Goal: Task Accomplishment & Management: Manage account settings

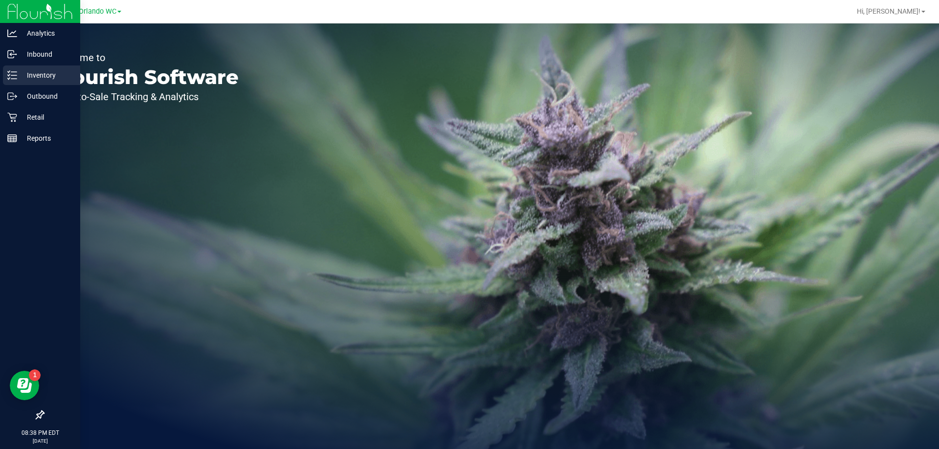
click at [20, 77] on p "Inventory" at bounding box center [46, 75] width 59 height 12
click at [14, 140] on line at bounding box center [12, 140] width 9 height 0
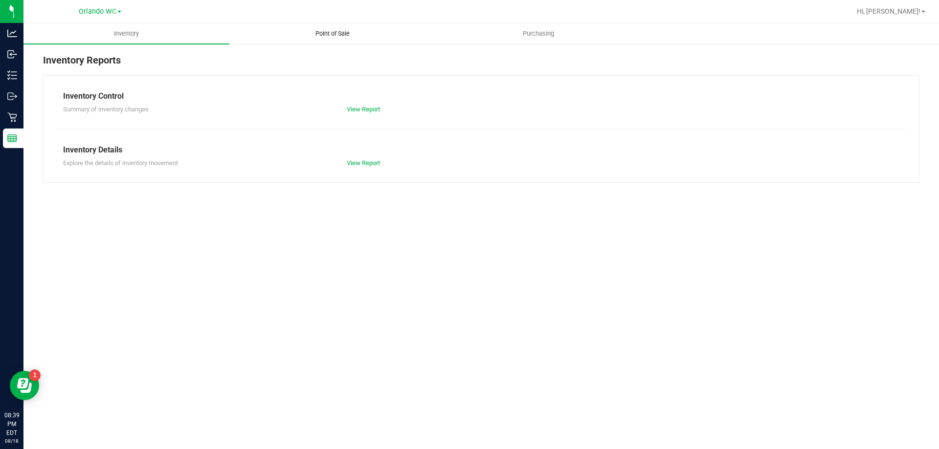
click at [357, 31] on span "Point of Sale" at bounding box center [332, 33] width 61 height 9
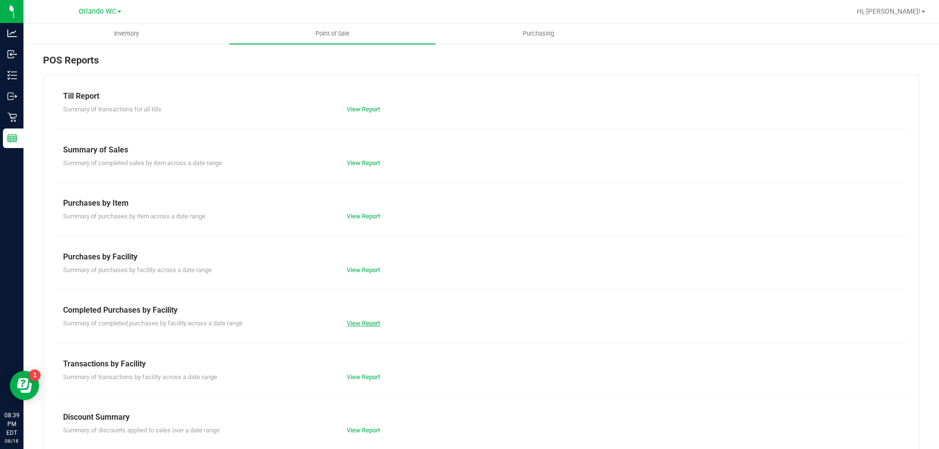
click at [358, 324] on link "View Report" at bounding box center [363, 323] width 33 height 7
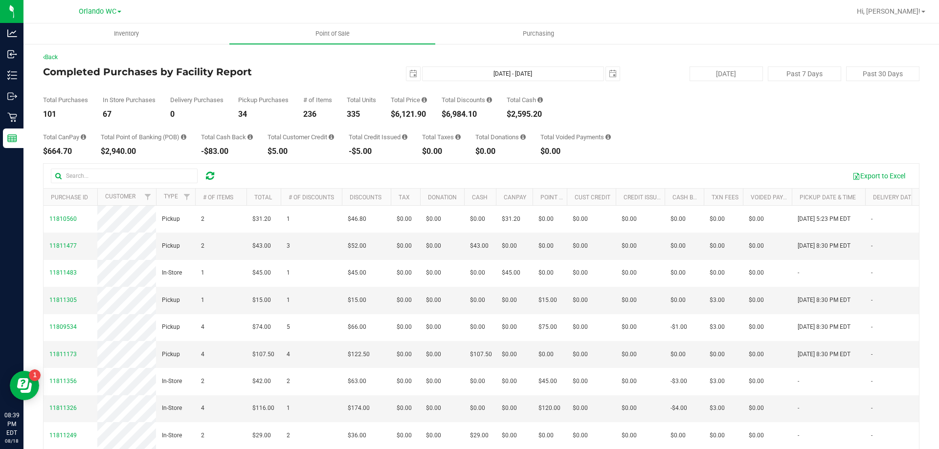
click at [418, 133] on div "Total CanPay $664.70 Total Point of Banking (POB) $2,940.00 Total Cash Back -$8…" at bounding box center [481, 136] width 876 height 37
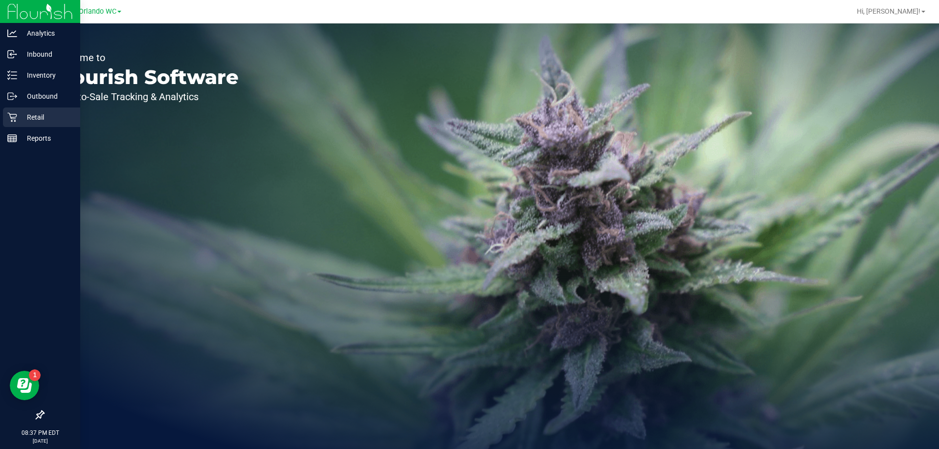
click at [13, 116] on icon at bounding box center [12, 117] width 10 height 10
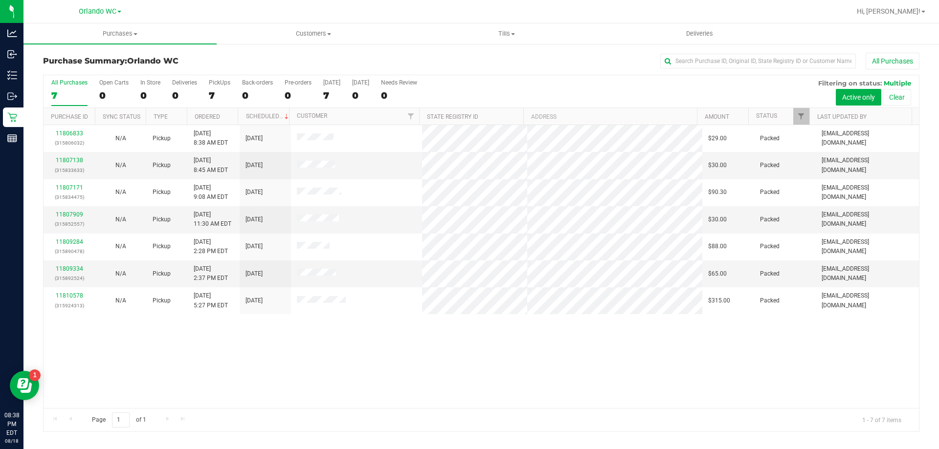
click at [59, 96] on div "7" at bounding box center [69, 95] width 36 height 11
click at [0, 0] on input "All Purchases 7" at bounding box center [0, 0] width 0 height 0
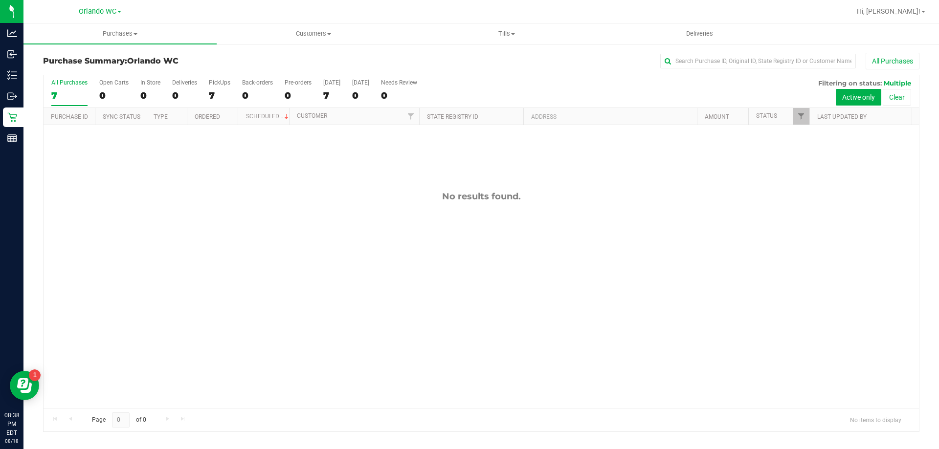
click at [396, 264] on div "No results found." at bounding box center [481, 299] width 875 height 349
click at [490, 31] on span "Tills" at bounding box center [506, 33] width 192 height 9
click at [479, 61] on li "Manage tills" at bounding box center [506, 59] width 193 height 12
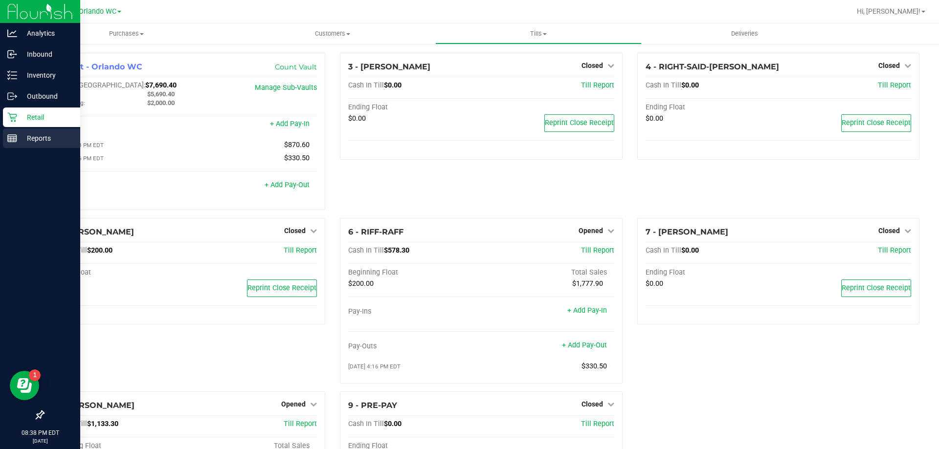
click at [36, 135] on p "Reports" at bounding box center [46, 138] width 59 height 12
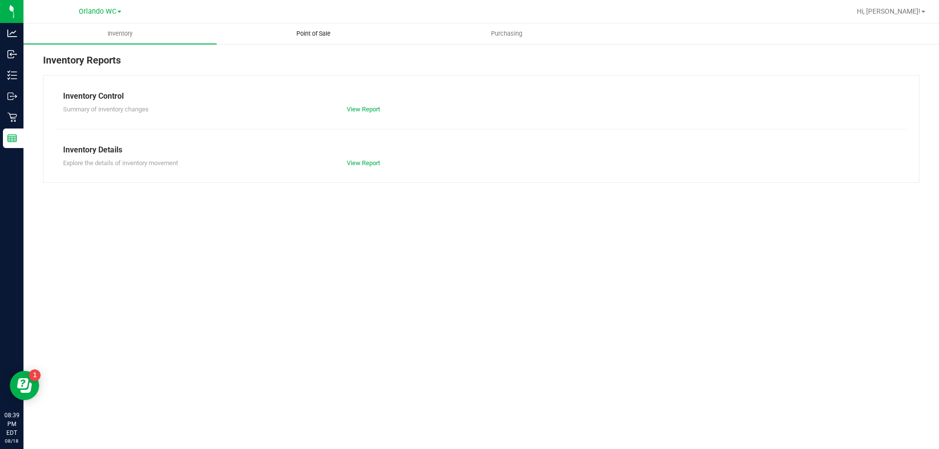
click at [328, 36] on span "Point of Sale" at bounding box center [313, 33] width 61 height 9
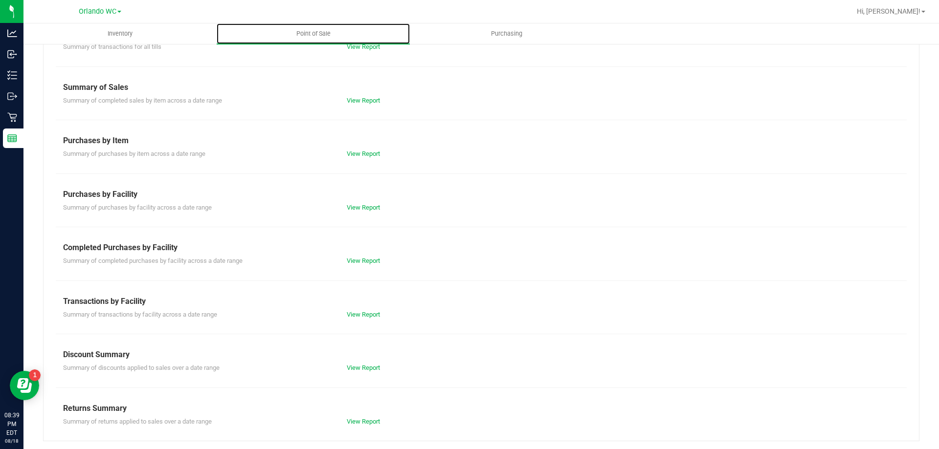
scroll to position [65, 0]
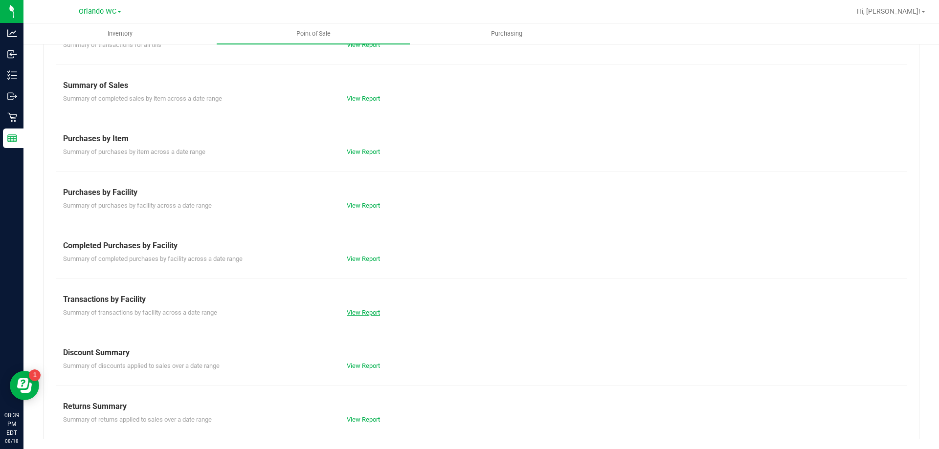
click at [360, 311] on link "View Report" at bounding box center [363, 312] width 33 height 7
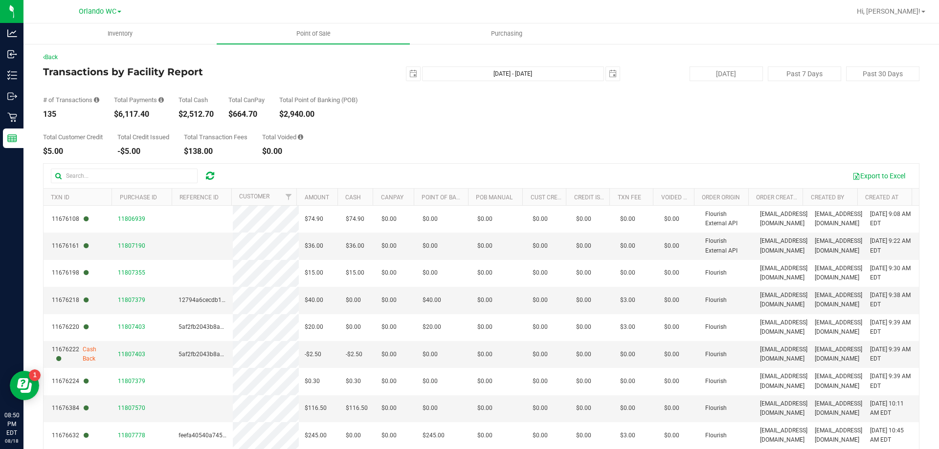
click at [469, 120] on div "Total Customer Credit $5.00 Total Credit Issued -$5.00 Total Transaction Fees $…" at bounding box center [481, 136] width 876 height 37
click at [213, 178] on icon at bounding box center [210, 176] width 8 height 10
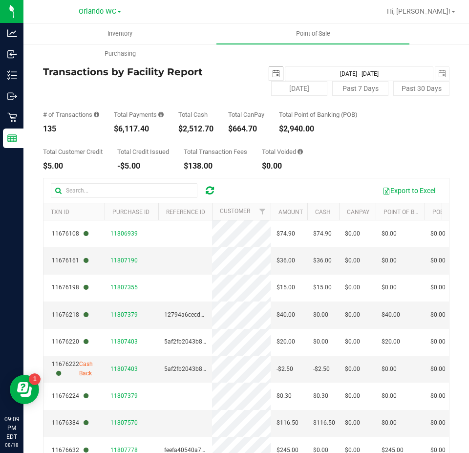
click at [272, 71] on span "select" at bounding box center [276, 74] width 8 height 8
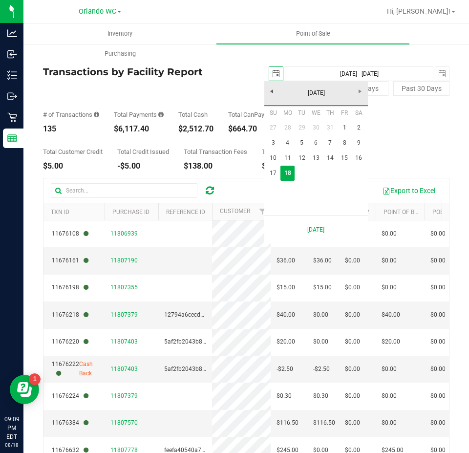
scroll to position [0, 24]
click at [273, 173] on link "17" at bounding box center [273, 173] width 14 height 15
type input "2025-08-17"
type input "Aug 17, 2025 - Aug 18, 2025"
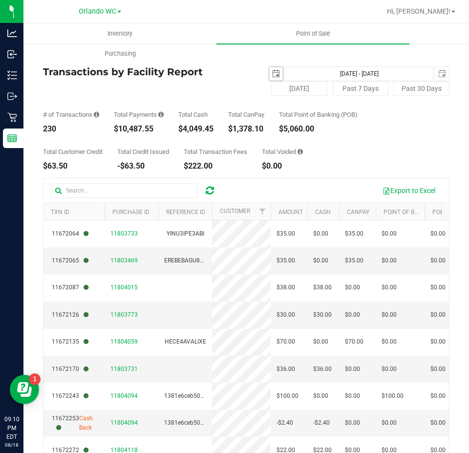
click at [272, 74] on span "select" at bounding box center [276, 74] width 8 height 8
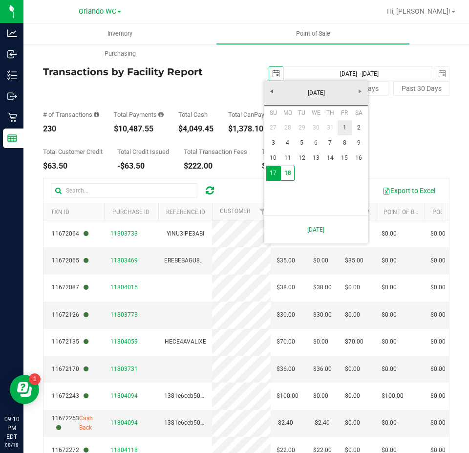
click at [346, 129] on link "1" at bounding box center [345, 127] width 14 height 15
type input "2025-08-01"
type input "Aug 1, 2025 - Aug 18, 2025"
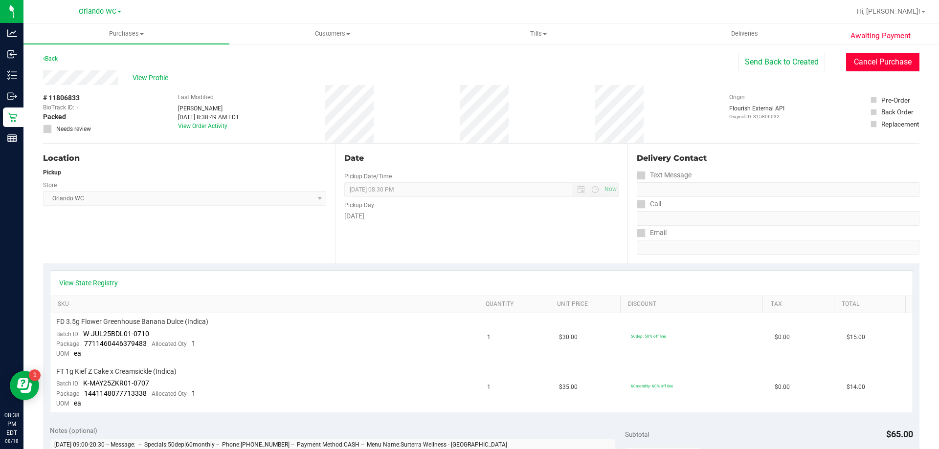
click at [893, 62] on button "Cancel Purchase" at bounding box center [882, 62] width 73 height 19
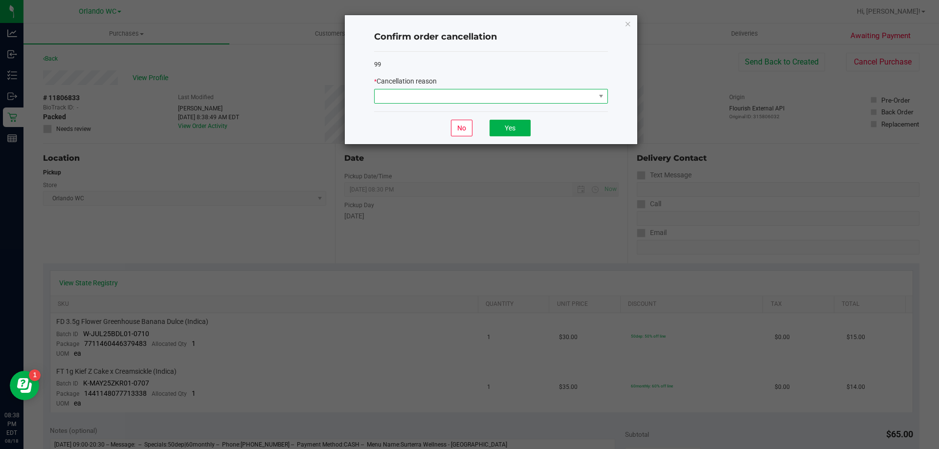
click at [477, 92] on span at bounding box center [484, 96] width 220 height 14
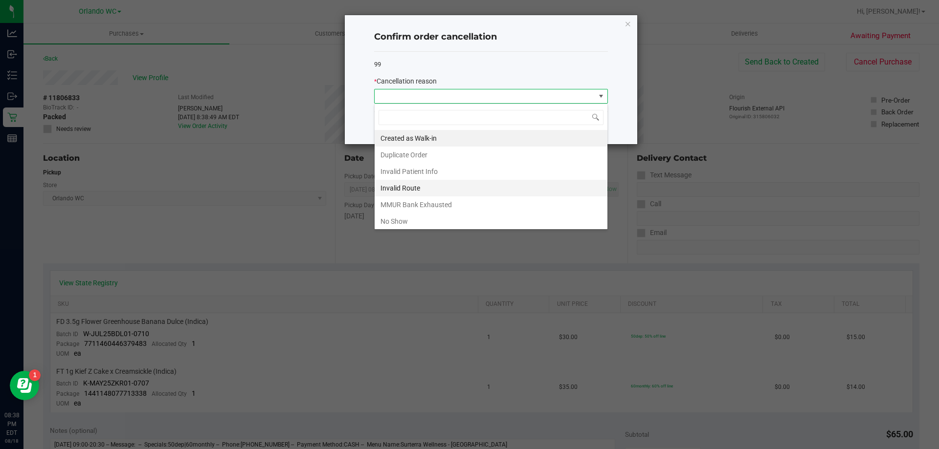
scroll to position [15, 234]
click at [404, 216] on li "No Show" at bounding box center [490, 221] width 233 height 17
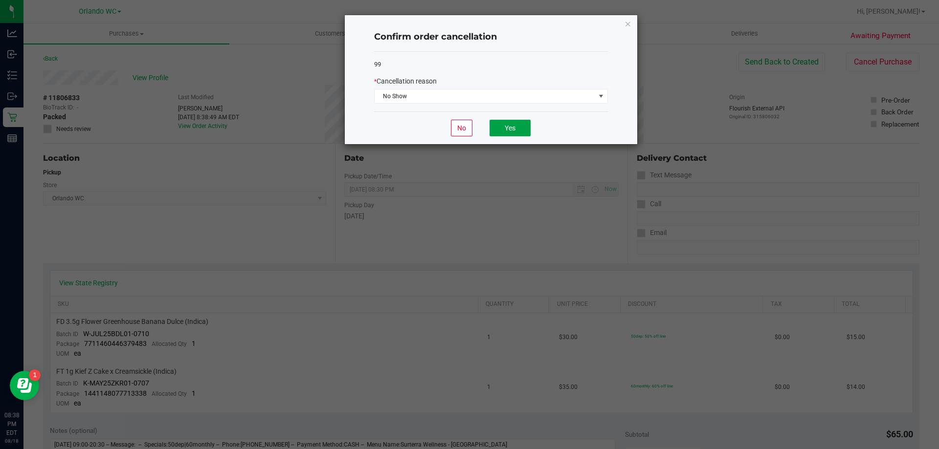
drag, startPoint x: 502, startPoint y: 126, endPoint x: 541, endPoint y: 22, distance: 111.4
click at [502, 126] on button "Yes" at bounding box center [509, 128] width 41 height 17
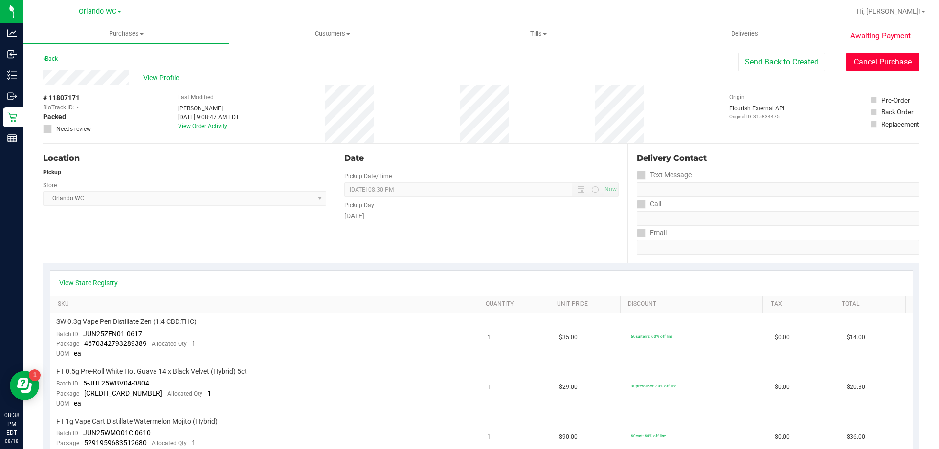
click at [873, 58] on button "Cancel Purchase" at bounding box center [882, 62] width 73 height 19
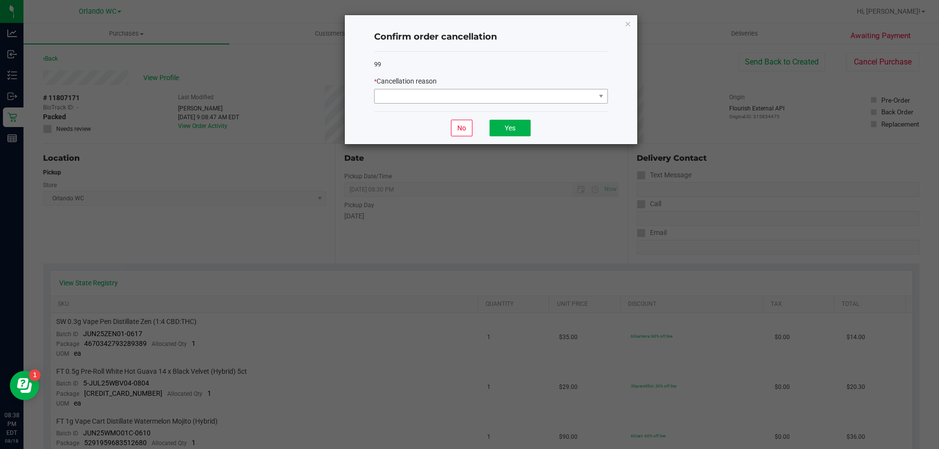
click at [488, 91] on div "* Cancellation reason" at bounding box center [491, 89] width 234 height 27
click at [487, 102] on span at bounding box center [484, 96] width 220 height 14
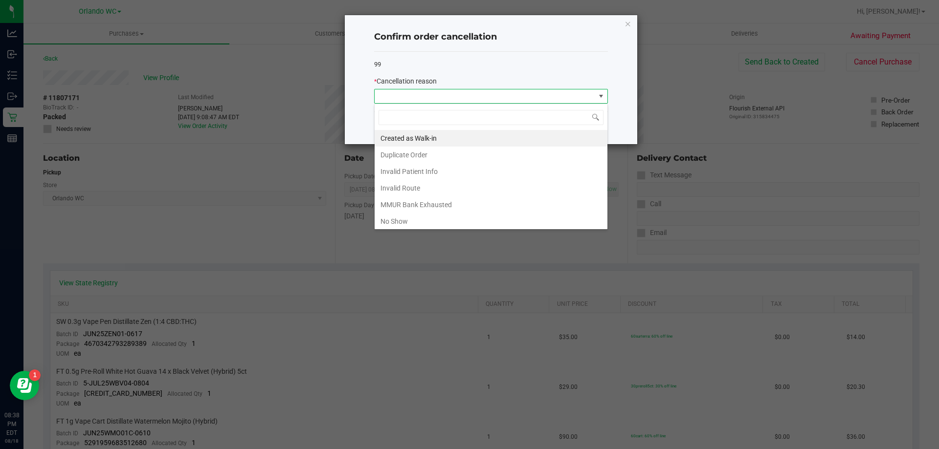
scroll to position [15, 234]
click at [418, 221] on li "No Show" at bounding box center [490, 221] width 233 height 17
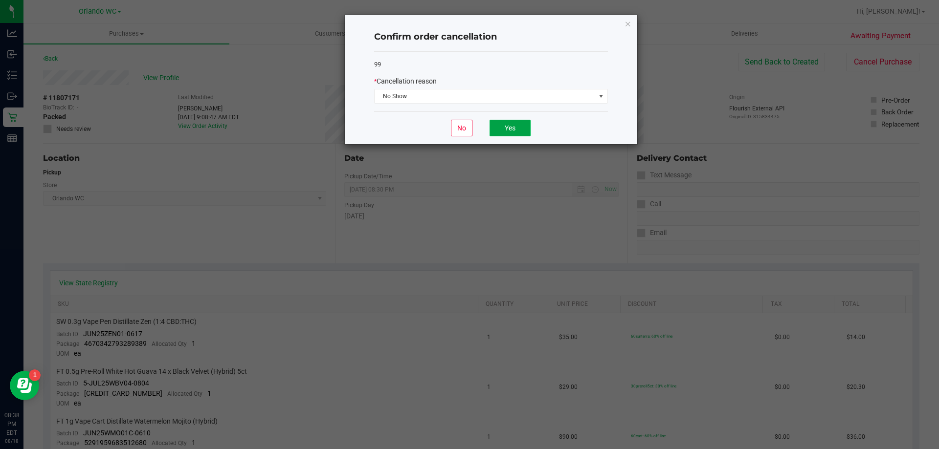
click at [518, 126] on button "Yes" at bounding box center [509, 128] width 41 height 17
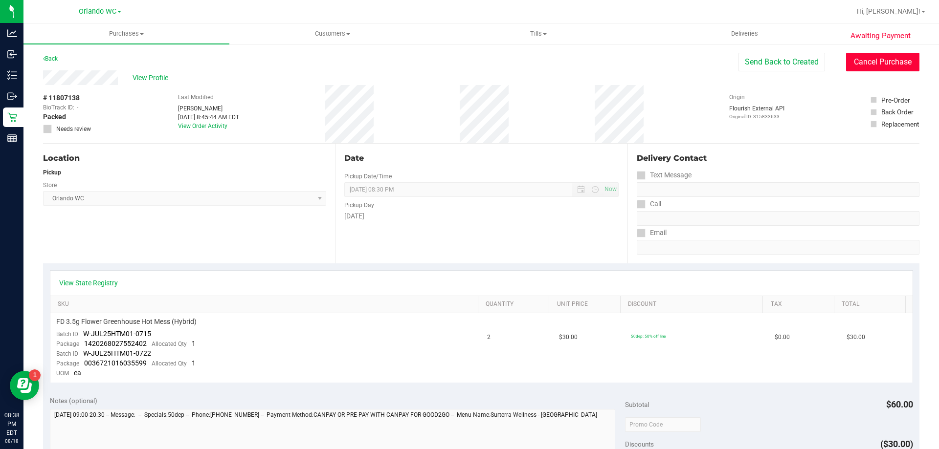
click at [866, 62] on button "Cancel Purchase" at bounding box center [882, 62] width 73 height 19
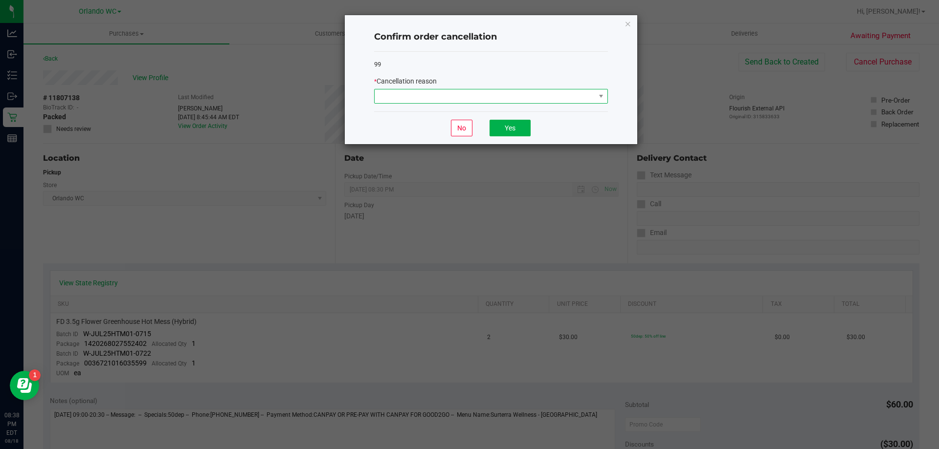
click at [453, 91] on span at bounding box center [484, 96] width 220 height 14
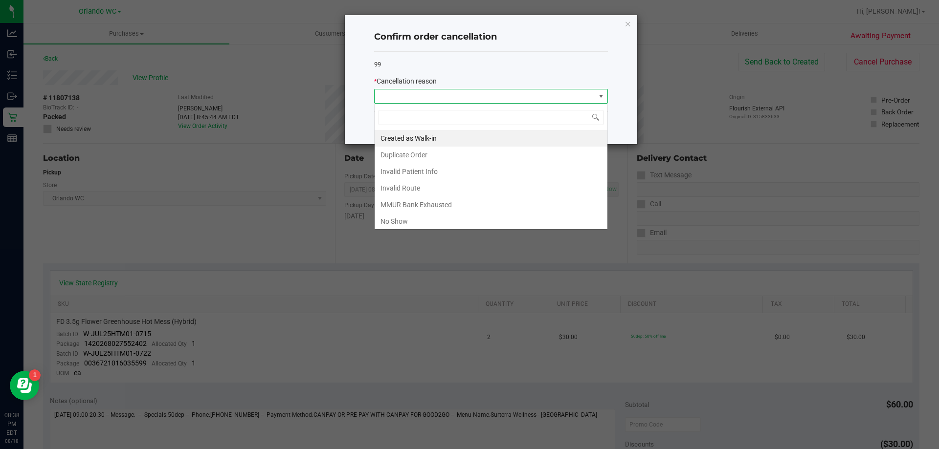
scroll to position [15, 234]
click at [412, 222] on li "No Show" at bounding box center [490, 221] width 233 height 17
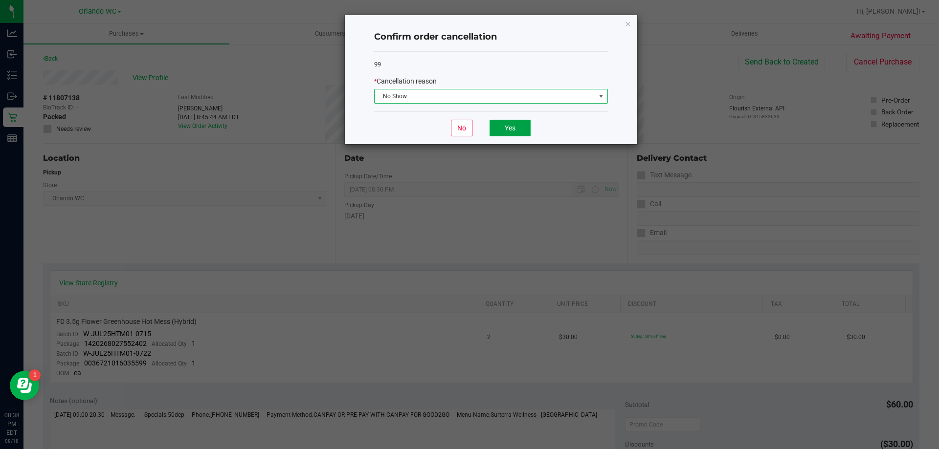
click at [514, 124] on button "Yes" at bounding box center [509, 128] width 41 height 17
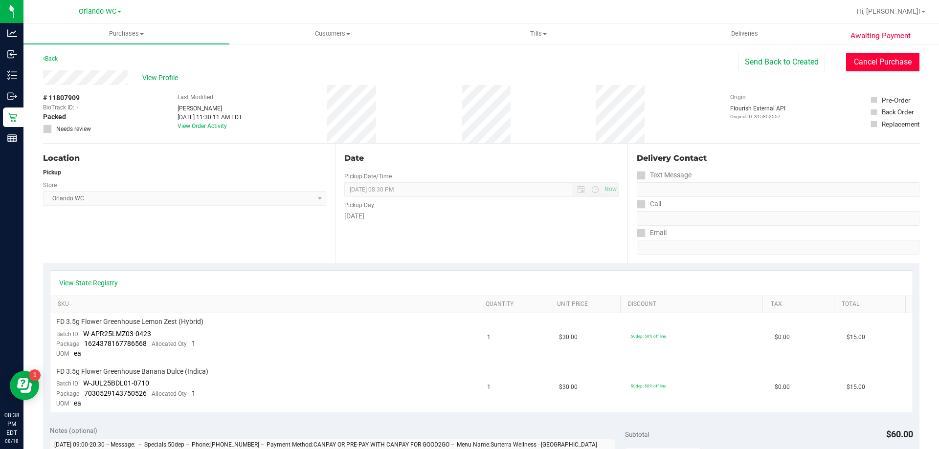
click at [862, 68] on button "Cancel Purchase" at bounding box center [882, 62] width 73 height 19
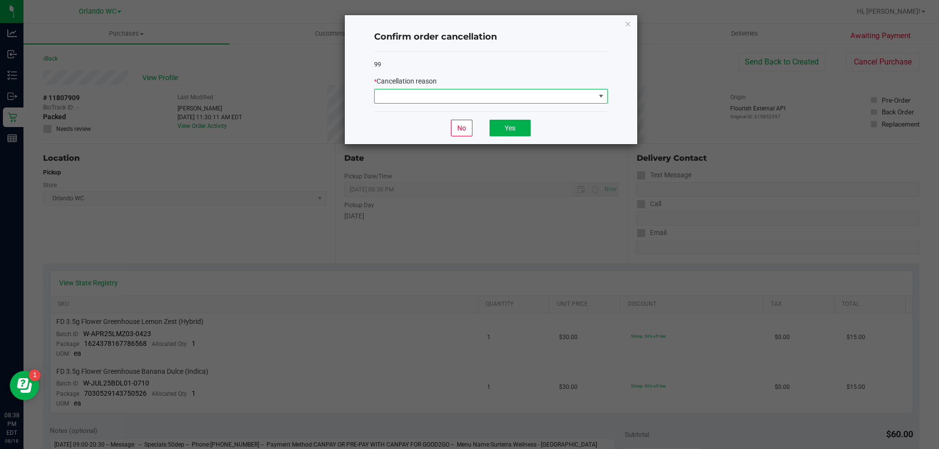
click at [482, 102] on span at bounding box center [484, 96] width 220 height 14
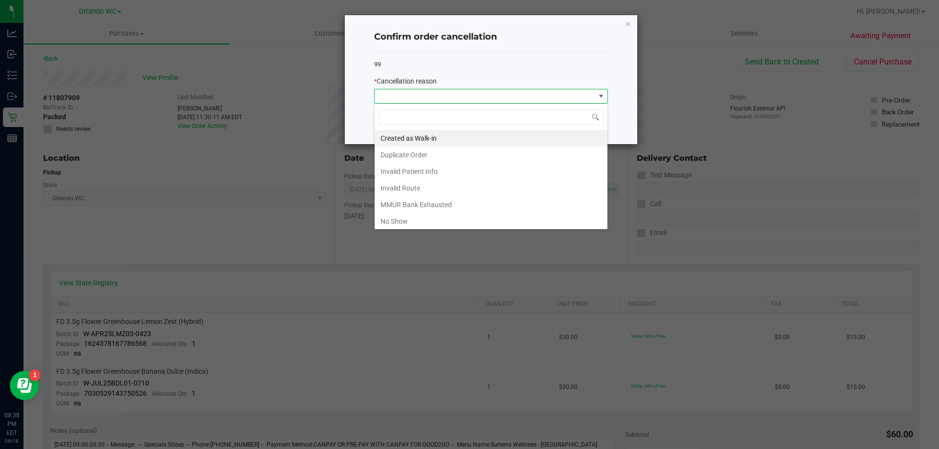
scroll to position [15, 234]
click at [436, 224] on li "No Show" at bounding box center [490, 221] width 233 height 17
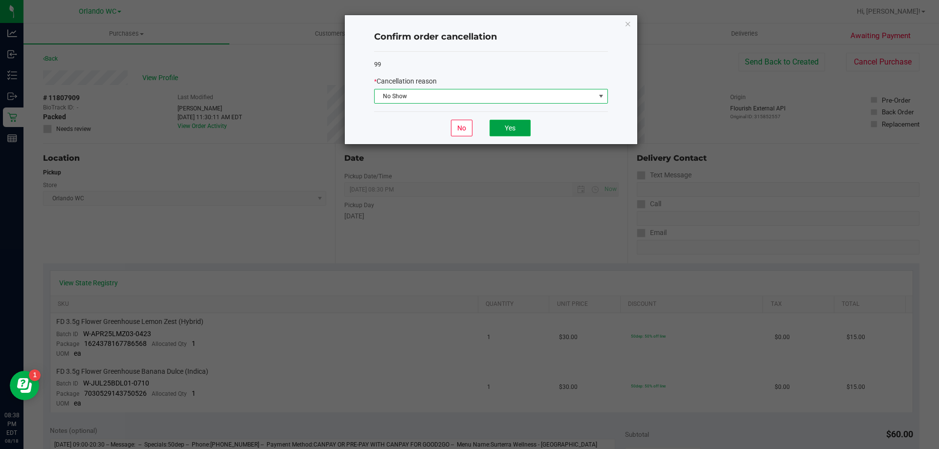
click at [510, 128] on button "Yes" at bounding box center [509, 128] width 41 height 17
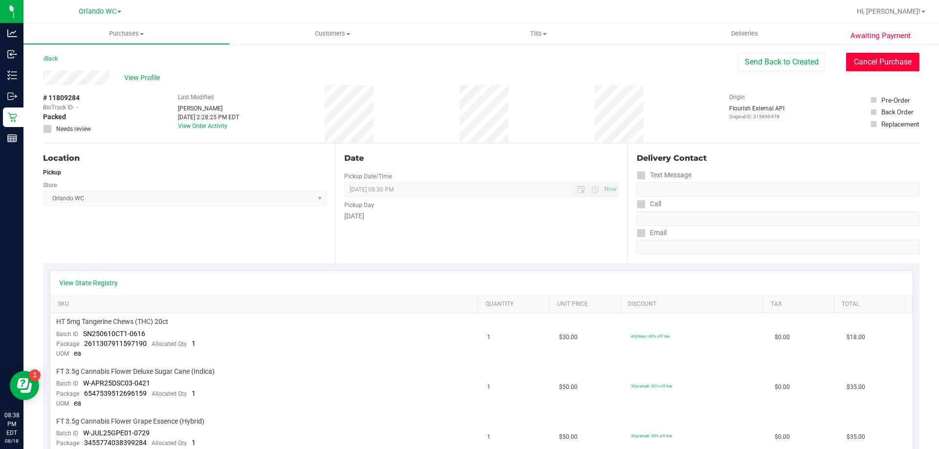
click at [860, 56] on button "Cancel Purchase" at bounding box center [882, 62] width 73 height 19
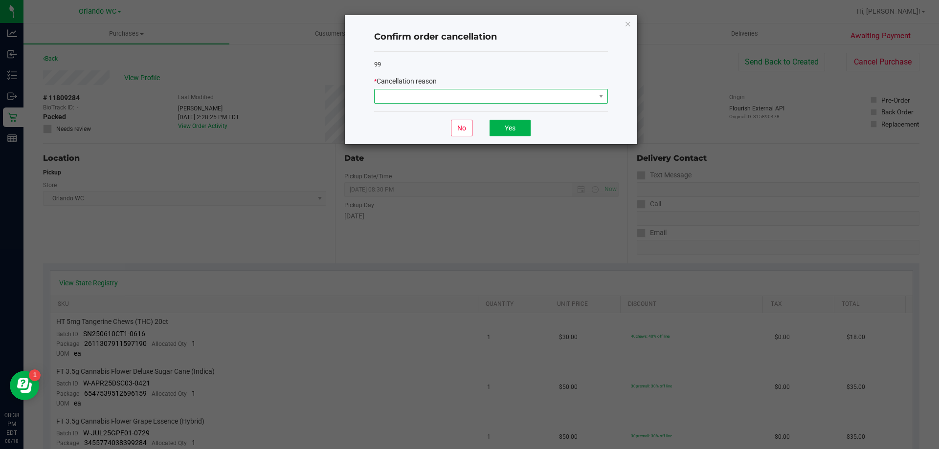
click at [470, 98] on span at bounding box center [484, 96] width 220 height 14
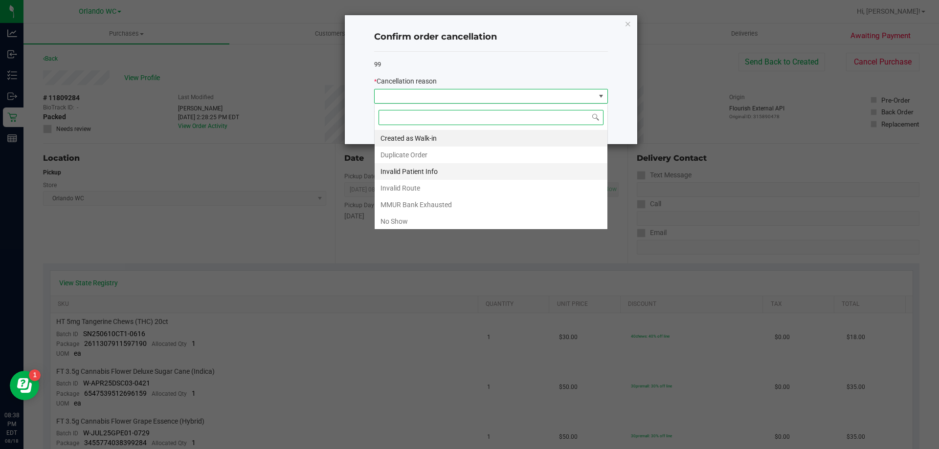
scroll to position [15, 234]
click at [405, 225] on li "No Show" at bounding box center [490, 221] width 233 height 17
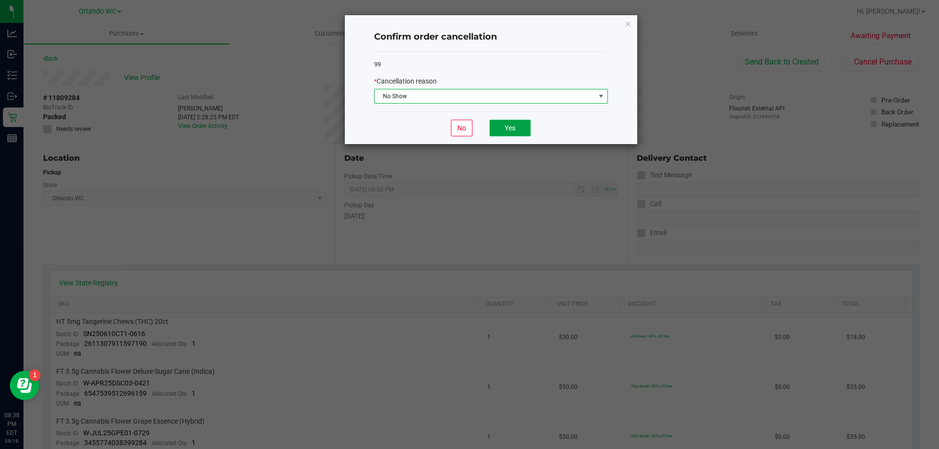
click at [519, 123] on button "Yes" at bounding box center [509, 128] width 41 height 17
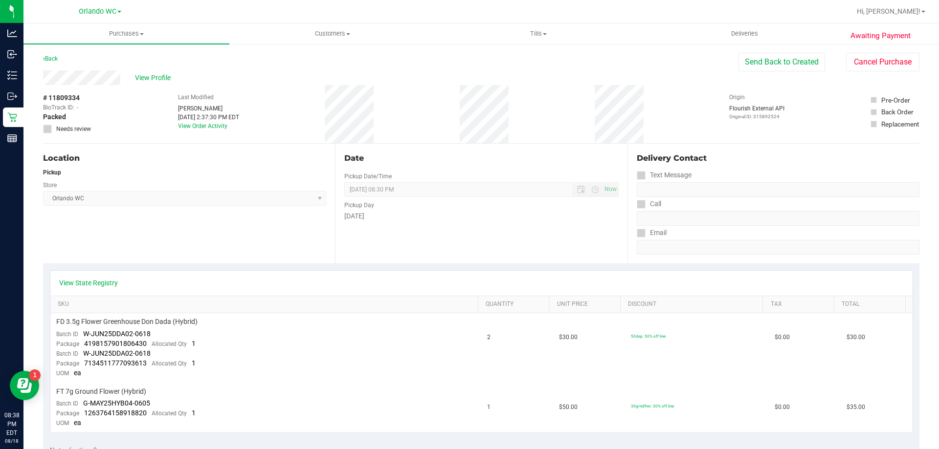
click at [836, 65] on div "Send Back to Created Cancel Purchase" at bounding box center [828, 62] width 181 height 19
click at [846, 62] on button "Cancel Purchase" at bounding box center [882, 62] width 73 height 19
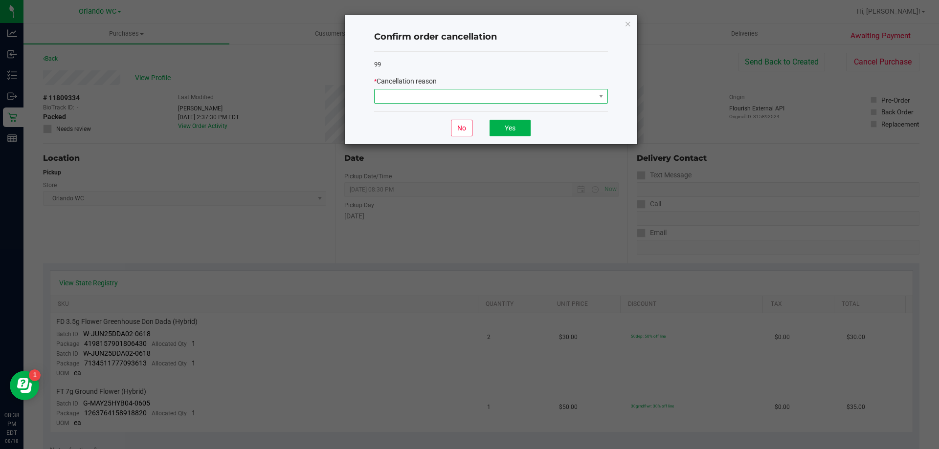
click at [409, 93] on span at bounding box center [484, 96] width 220 height 14
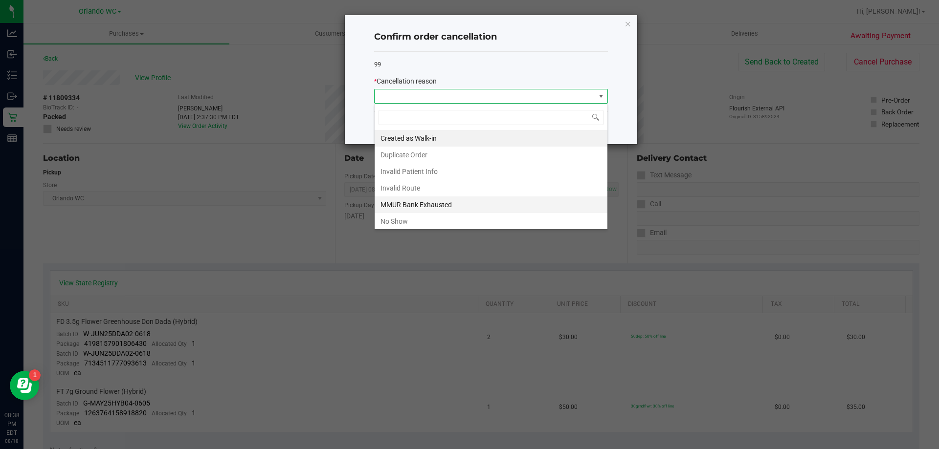
scroll to position [15, 234]
click at [425, 217] on li "No Show" at bounding box center [490, 221] width 233 height 17
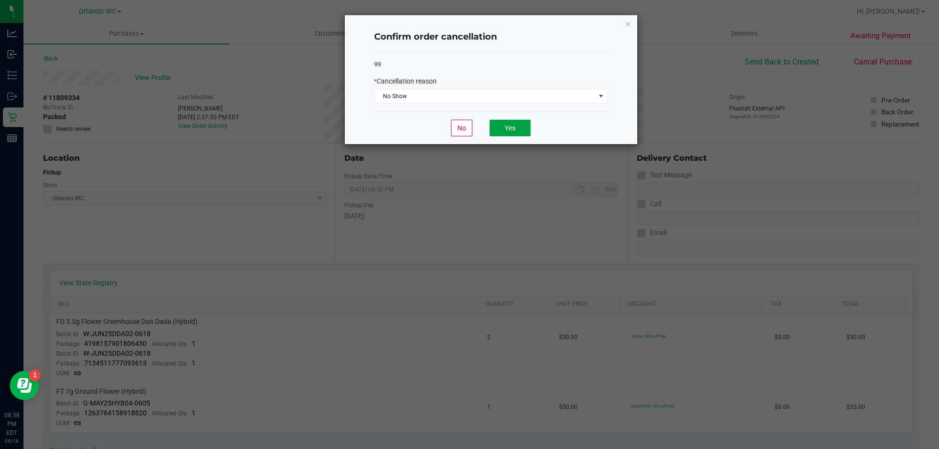
click at [517, 121] on button "Yes" at bounding box center [509, 128] width 41 height 17
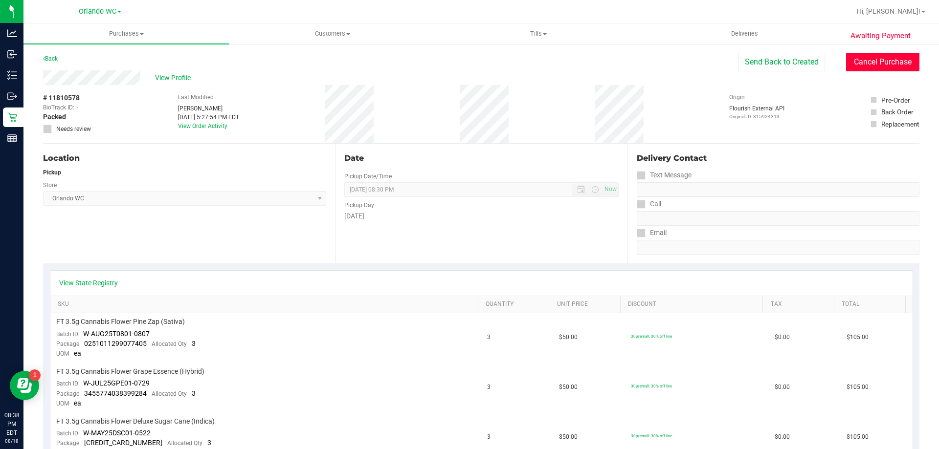
click at [876, 67] on button "Cancel Purchase" at bounding box center [882, 62] width 73 height 19
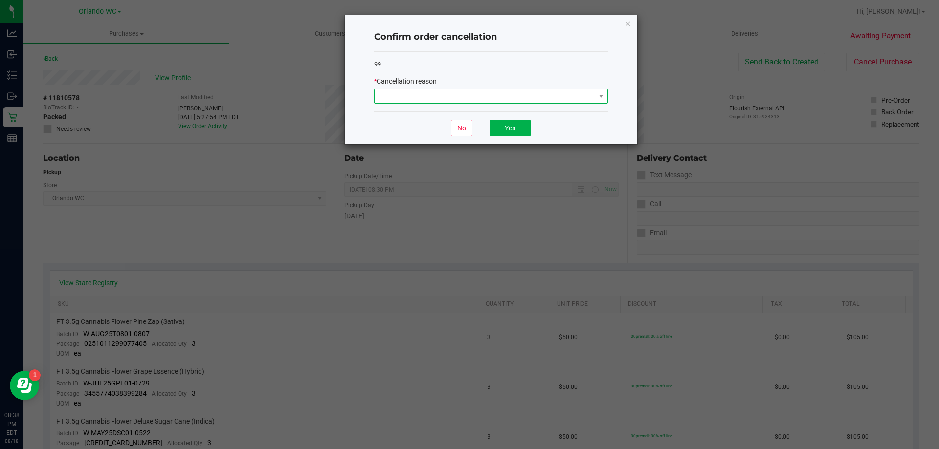
click at [535, 91] on span at bounding box center [484, 96] width 220 height 14
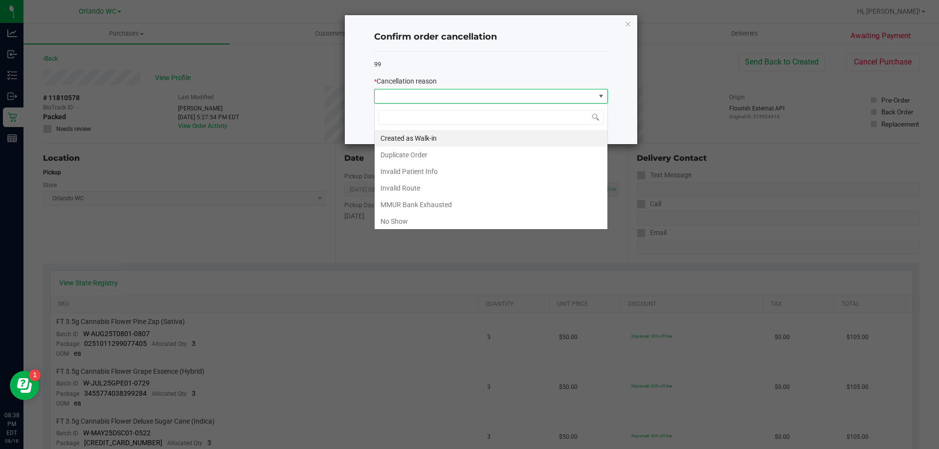
scroll to position [15, 234]
click at [389, 222] on li "No Show" at bounding box center [490, 221] width 233 height 17
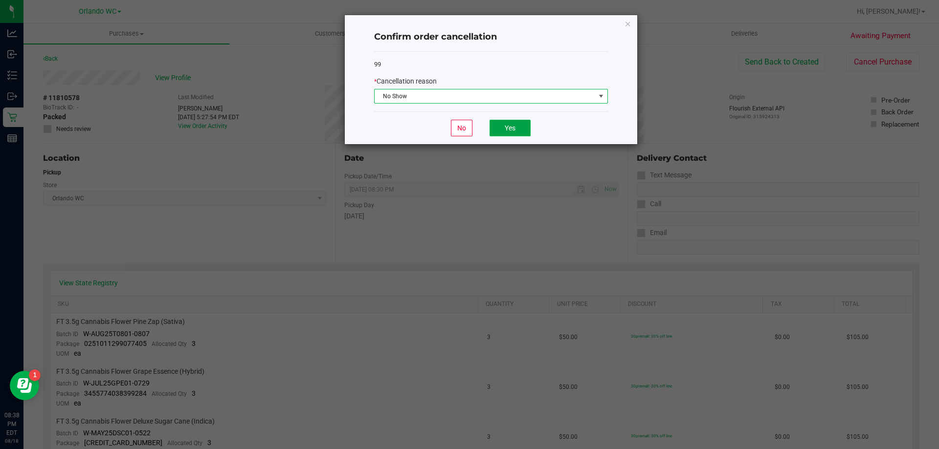
click at [522, 127] on button "Yes" at bounding box center [509, 128] width 41 height 17
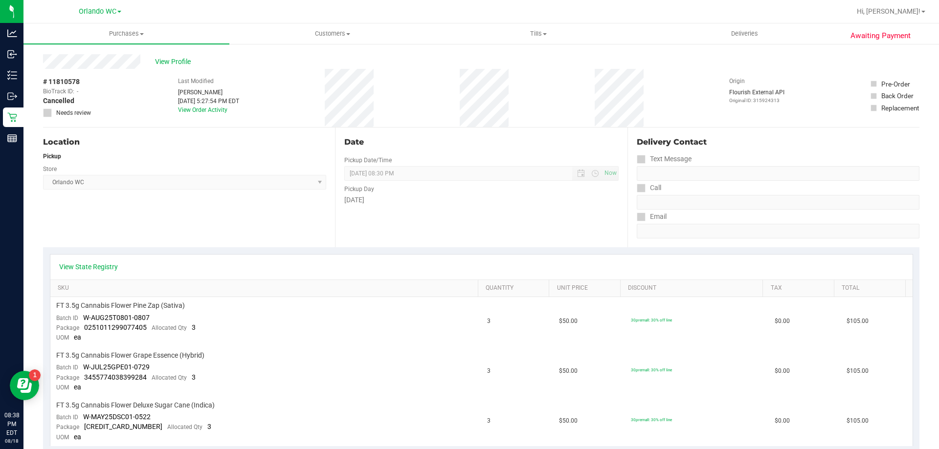
scroll to position [0, 0]
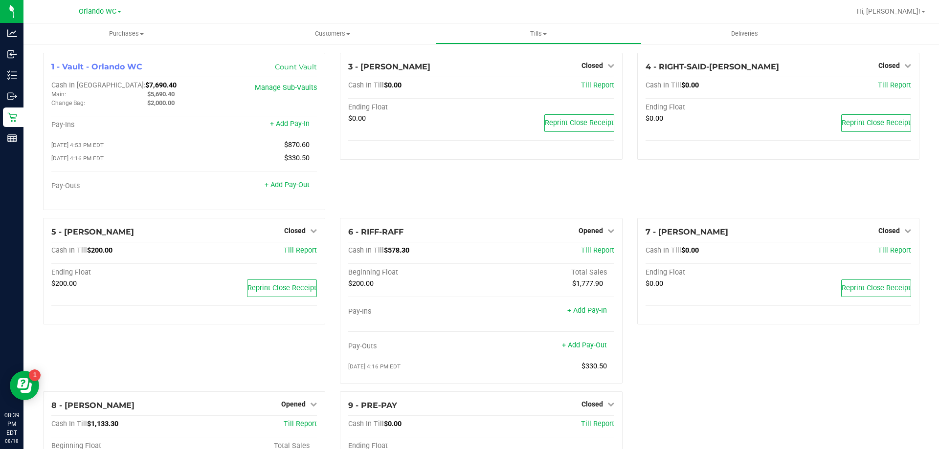
click at [472, 202] on div "3 - [PERSON_NAME]-DERULO Closed Open Till Cash In Till $0.00 Till Report Ending…" at bounding box center [480, 135] width 297 height 165
click at [345, 187] on div "3 - [PERSON_NAME]-DERULO Closed Open Till Cash In Till $0.00 Till Report Ending…" at bounding box center [480, 135] width 297 height 165
click at [391, 176] on div "3 - [PERSON_NAME]-DERULO Closed Open Till Cash In Till $0.00 Till Report Ending…" at bounding box center [480, 135] width 297 height 165
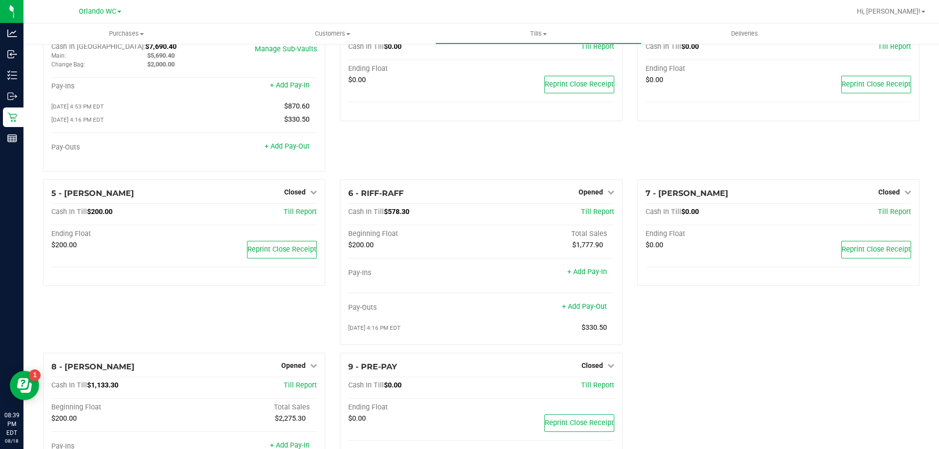
scroll to position [98, 0]
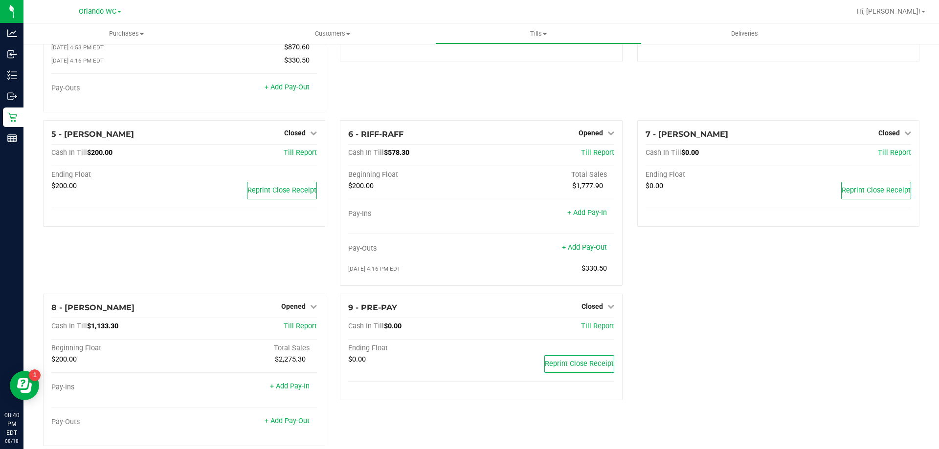
click at [504, 88] on div "3 - [PERSON_NAME]-DERULO Closed Open Till Cash In Till $0.00 Till Report Ending…" at bounding box center [480, 37] width 297 height 165
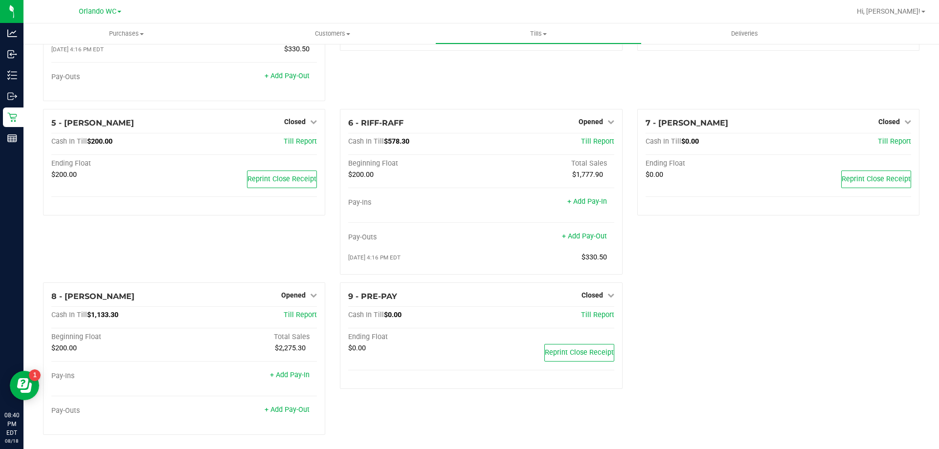
scroll to position [115, 0]
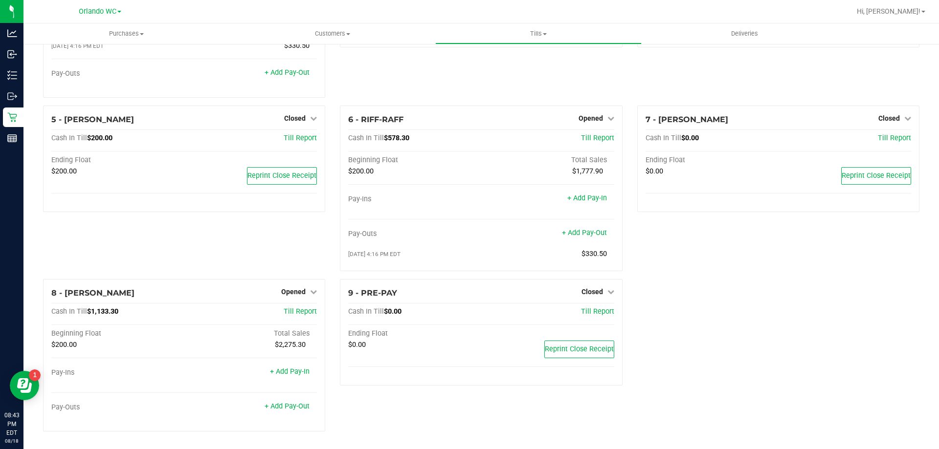
click at [424, 65] on div "3 - [PERSON_NAME]-DERULO Closed Open Till Cash In Till $0.00 Till Report Ending…" at bounding box center [480, 22] width 297 height 165
click at [589, 116] on span "Opened" at bounding box center [590, 118] width 24 height 8
click at [588, 141] on link "Close Till" at bounding box center [591, 138] width 26 height 8
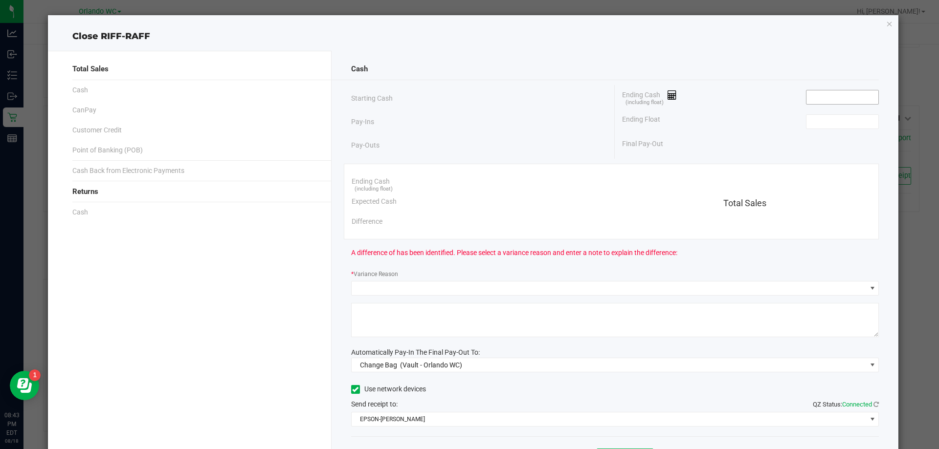
click at [832, 94] on input at bounding box center [842, 97] width 72 height 14
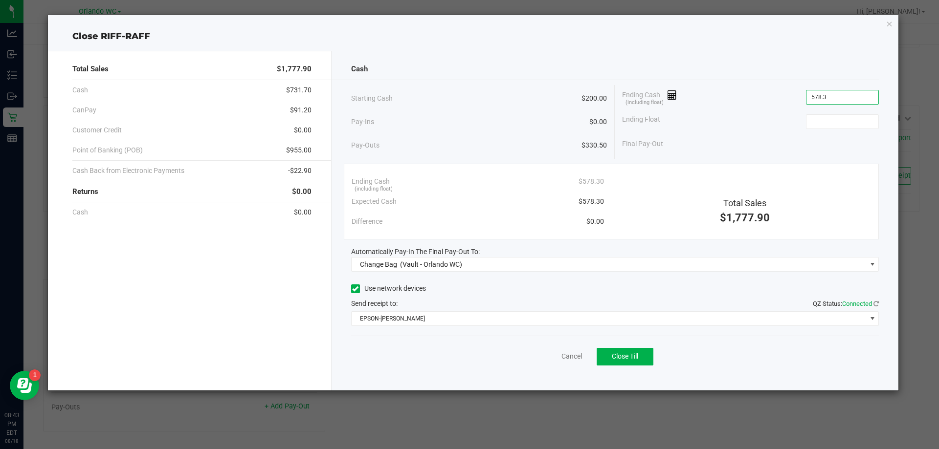
type input "$578.30"
drag, startPoint x: 842, startPoint y: 131, endPoint x: 842, endPoint y: 119, distance: 11.7
click at [842, 128] on div "Ending Float" at bounding box center [750, 121] width 257 height 24
click at [842, 119] on input at bounding box center [842, 122] width 72 height 14
type input "$200.00"
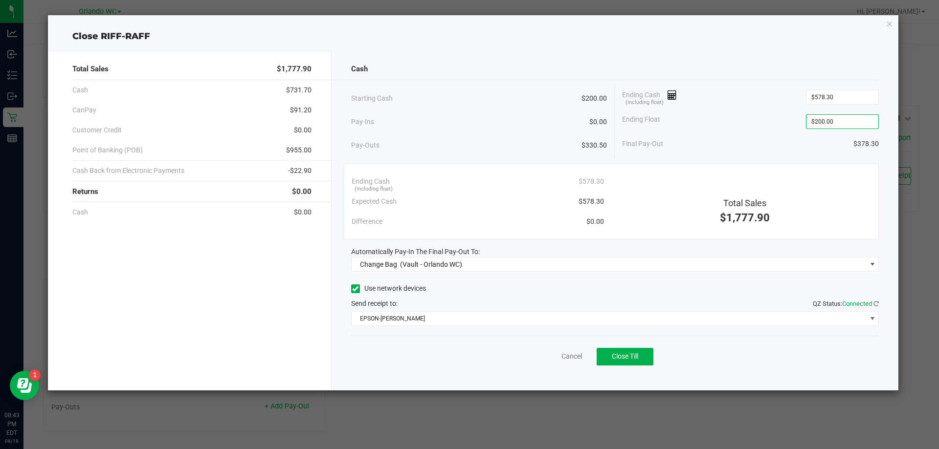
click at [700, 112] on div "Ending Float $200.00" at bounding box center [750, 121] width 257 height 24
drag, startPoint x: 540, startPoint y: 272, endPoint x: 543, endPoint y: 263, distance: 9.7
click at [540, 270] on div "Cash Starting Cash $200.00 Pay-Ins $0.00 Pay-Outs $330.50 Ending Cash (includin…" at bounding box center [614, 221] width 567 height 340
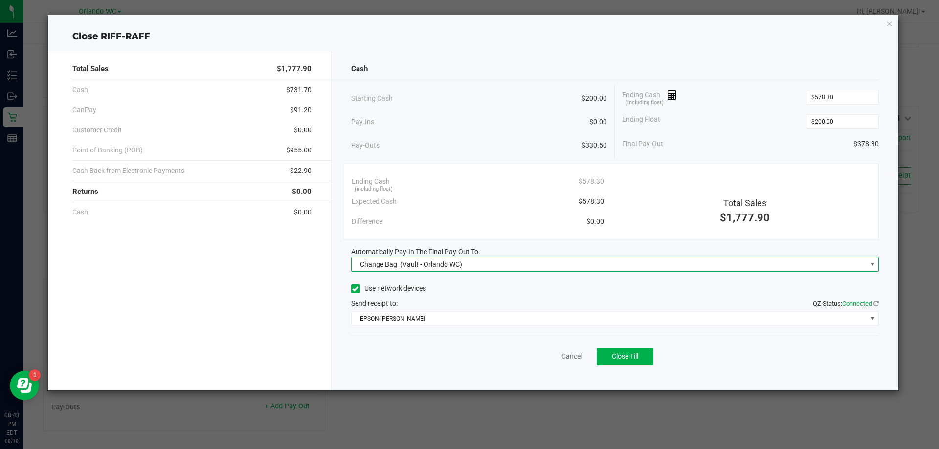
click at [543, 263] on span "Change Bag (Vault - Orlando WC)" at bounding box center [608, 265] width 515 height 14
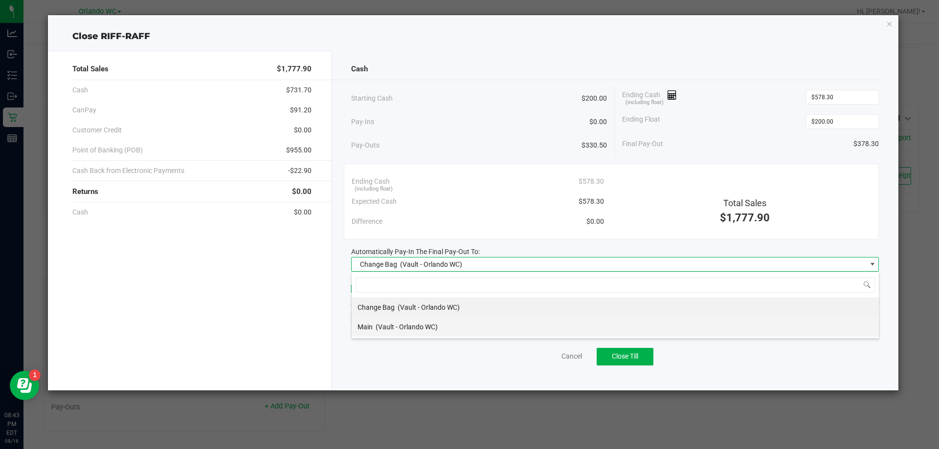
scroll to position [15, 527]
click at [414, 328] on span "(Vault - Orlando WC)" at bounding box center [406, 327] width 62 height 8
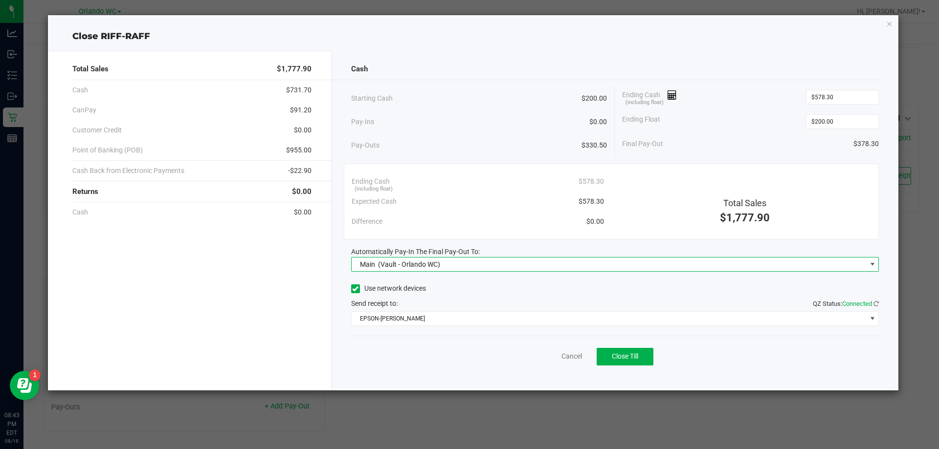
click at [316, 315] on div "Total Sales $1,777.90 Cash $731.70 CanPay $91.20 Customer Credit $0.00 Point of…" at bounding box center [190, 221] width 284 height 340
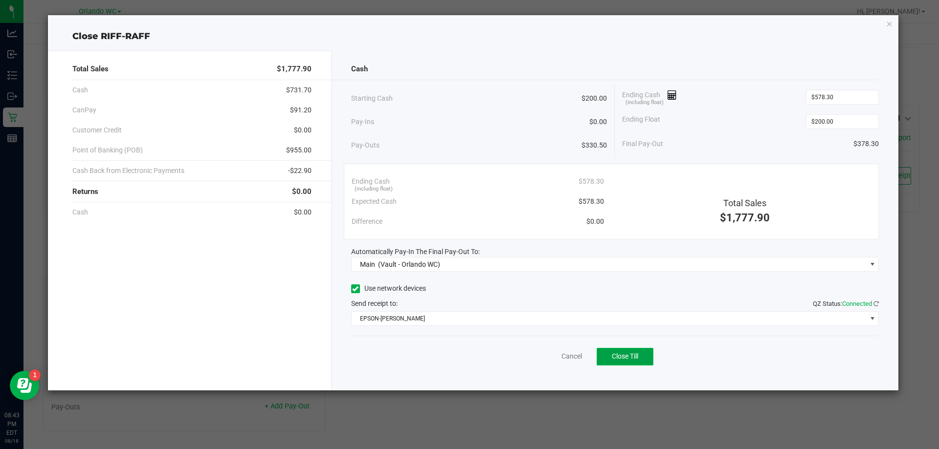
click at [625, 356] on span "Close Till" at bounding box center [625, 356] width 26 height 8
click at [553, 354] on link "Dismiss" at bounding box center [549, 356] width 23 height 10
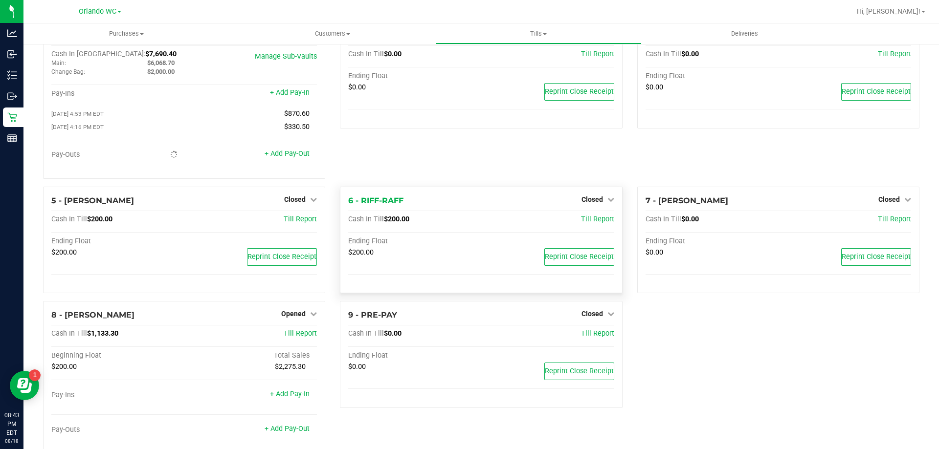
scroll to position [55, 0]
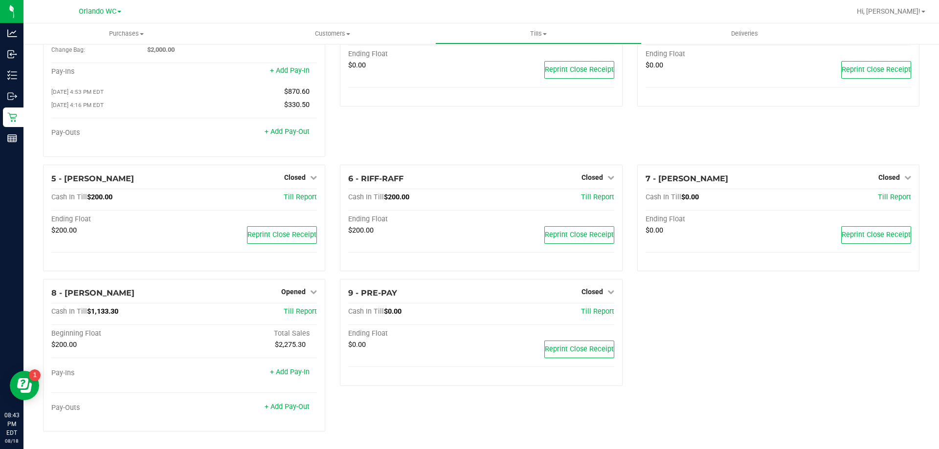
click at [695, 319] on div "1 - Vault - Orlando WC Count Vault Cash In Vault: $8,068.70 Main: $6,068.70 Cha…" at bounding box center [481, 220] width 891 height 440
click at [296, 293] on span "Opened" at bounding box center [293, 292] width 24 height 8
click at [302, 312] on link "Close Till" at bounding box center [295, 312] width 26 height 8
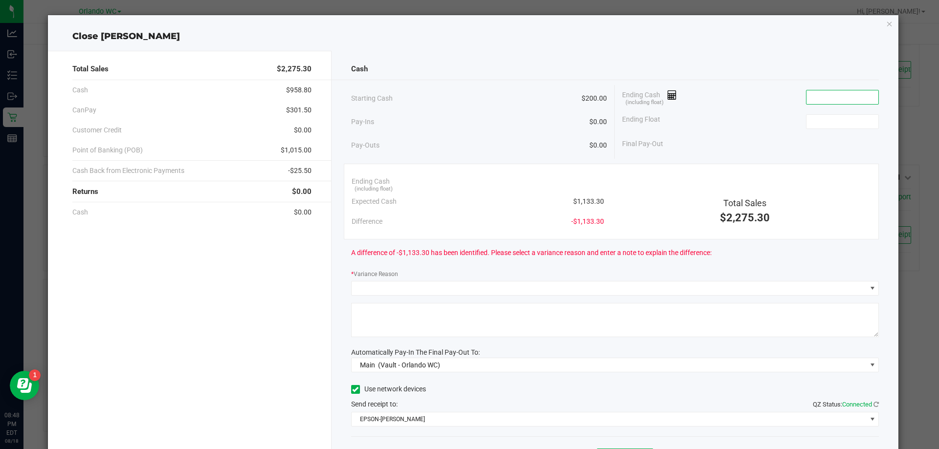
click at [810, 100] on input at bounding box center [842, 97] width 72 height 14
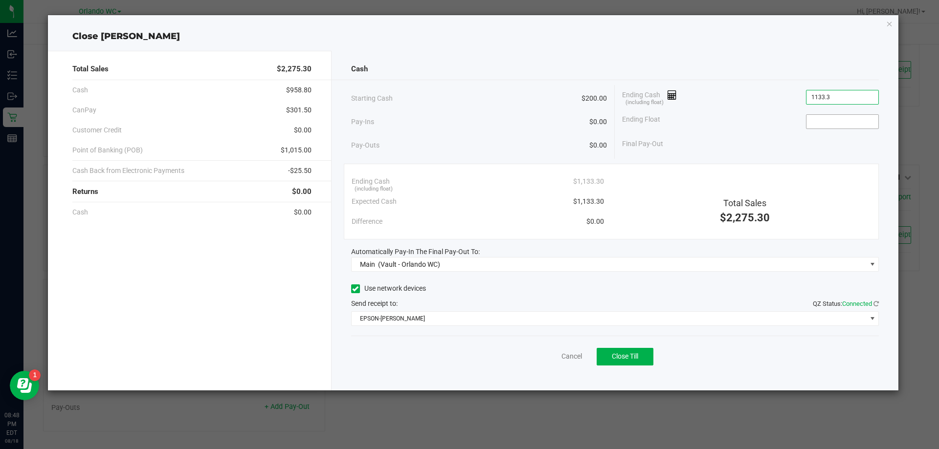
type input "$1,133.30"
click at [837, 127] on input at bounding box center [842, 122] width 72 height 14
type input "$200.00"
click at [743, 85] on div "Ending Cash (including float) $1,133.30" at bounding box center [750, 97] width 257 height 24
click at [636, 355] on span "Close Till" at bounding box center [625, 356] width 26 height 8
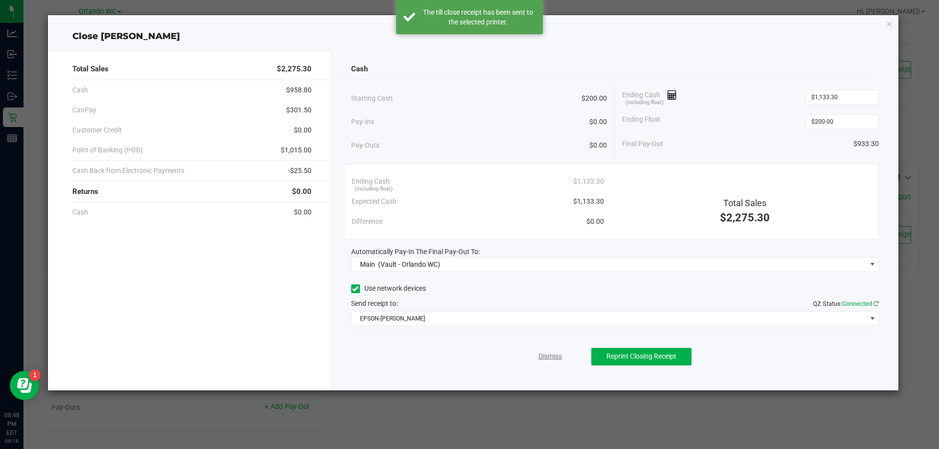
click at [546, 357] on link "Dismiss" at bounding box center [549, 356] width 23 height 10
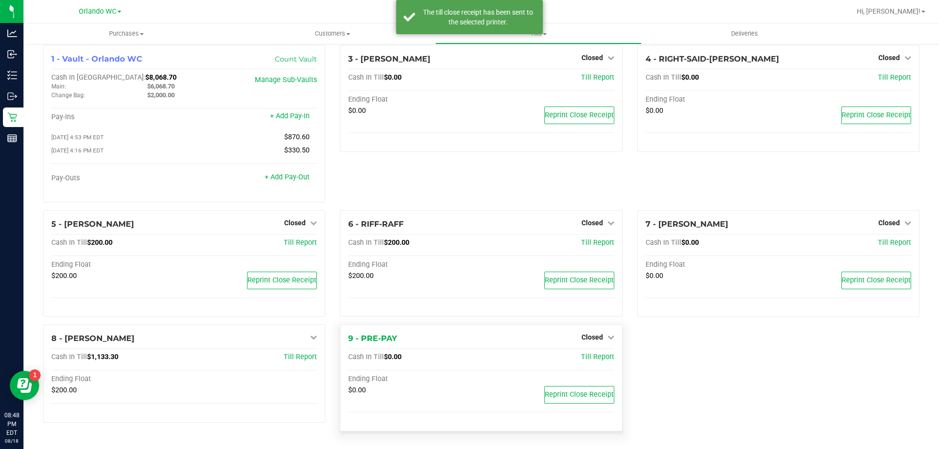
scroll to position [10, 0]
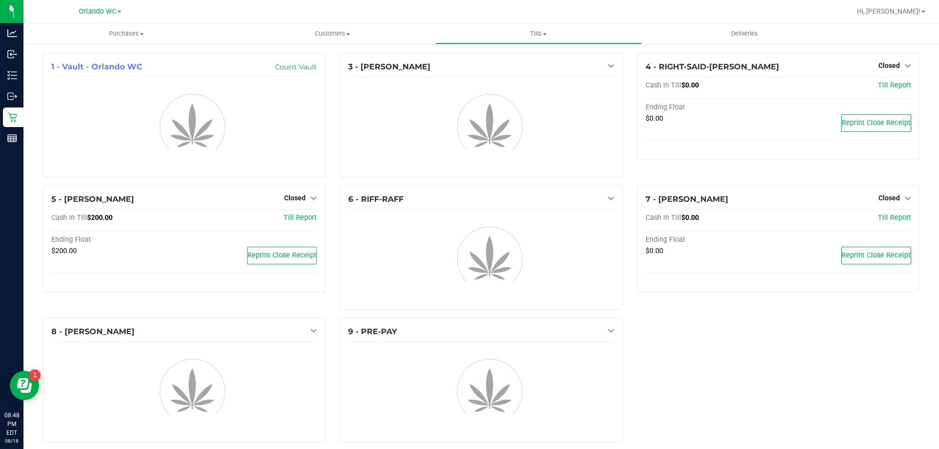
click at [333, 178] on div "3 - JASON-DERULO" at bounding box center [480, 119] width 297 height 132
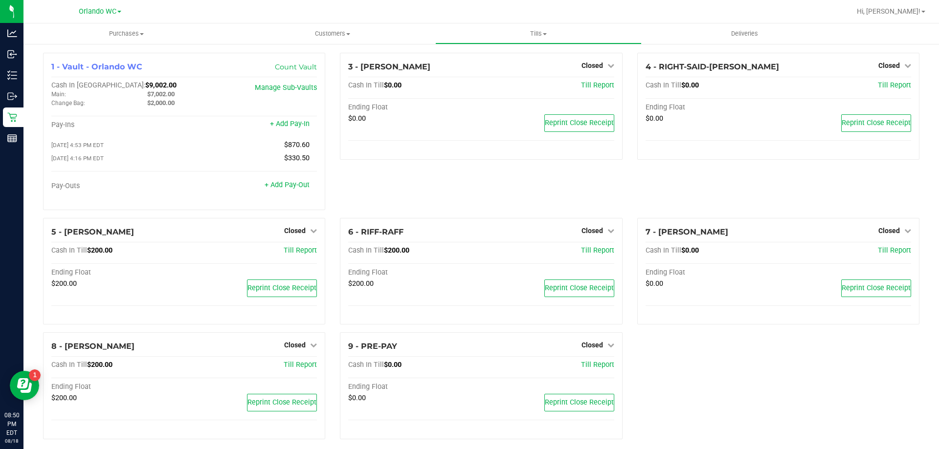
click at [513, 207] on div "3 - JASON-DERULO Closed Open Till Cash In Till $0.00 Till Report Ending Float $…" at bounding box center [480, 135] width 297 height 165
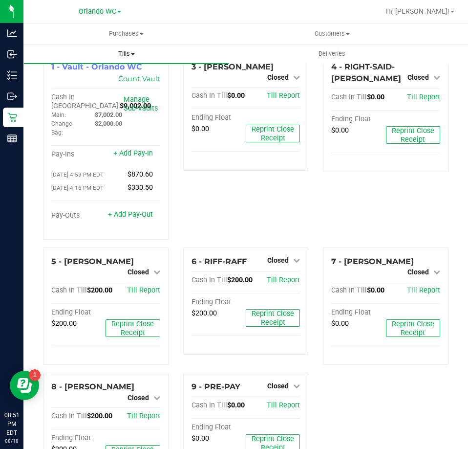
click at [121, 51] on span "Tills" at bounding box center [126, 53] width 205 height 9
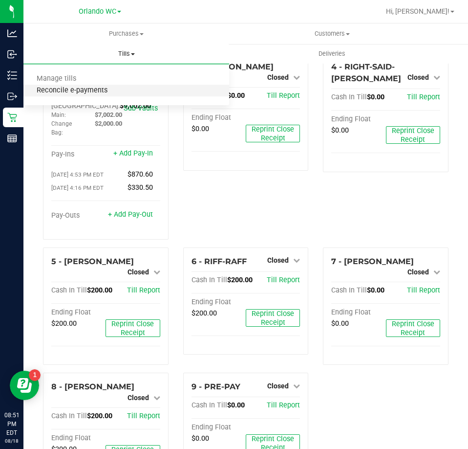
click at [93, 89] on span "Reconcile e-payments" at bounding box center [71, 91] width 97 height 8
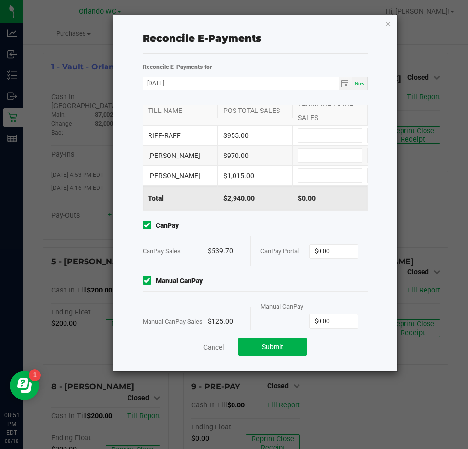
scroll to position [55, 0]
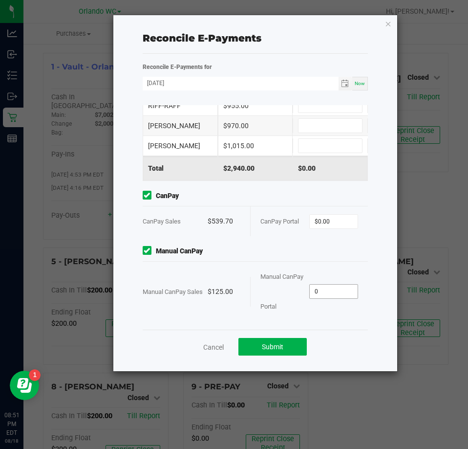
click at [324, 285] on input "0" at bounding box center [334, 292] width 48 height 14
click at [323, 289] on input "0" at bounding box center [334, 292] width 48 height 14
type input "0125"
type input "0"
type input "$125.00"
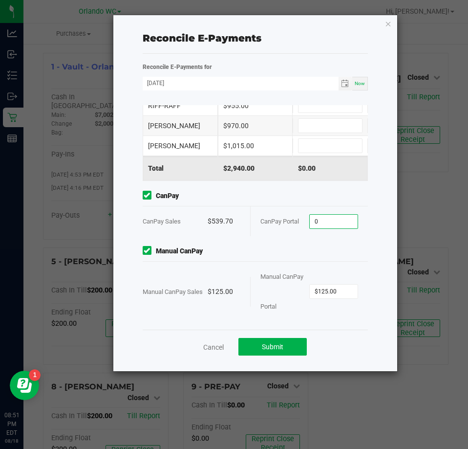
click at [325, 223] on input "0" at bounding box center [334, 222] width 48 height 14
type input "$539.70"
click at [326, 192] on span "CanPay" at bounding box center [256, 196] width 226 height 10
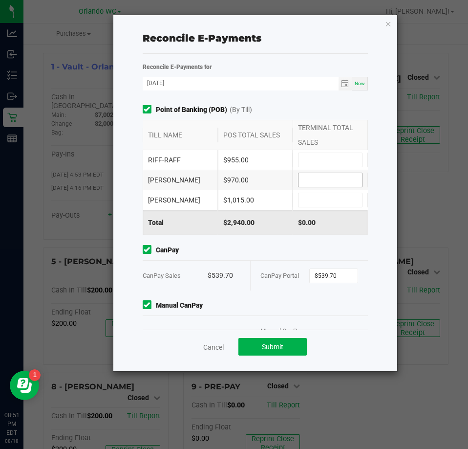
scroll to position [0, 0]
click at [299, 158] on input at bounding box center [331, 160] width 64 height 14
type input "$955.00"
click at [313, 176] on input at bounding box center [331, 181] width 64 height 14
type input "$970.00"
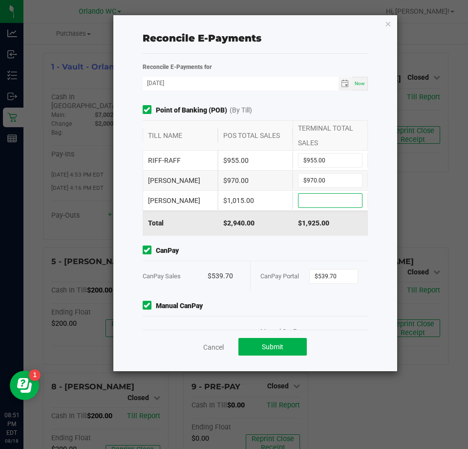
click at [304, 199] on input at bounding box center [331, 201] width 64 height 14
type input "$1,015.00"
click at [130, 183] on div "Reconcile E-Payments Reconcile E-Payments for 08/18/2025 Now Point of Banking (…" at bounding box center [255, 193] width 285 height 356
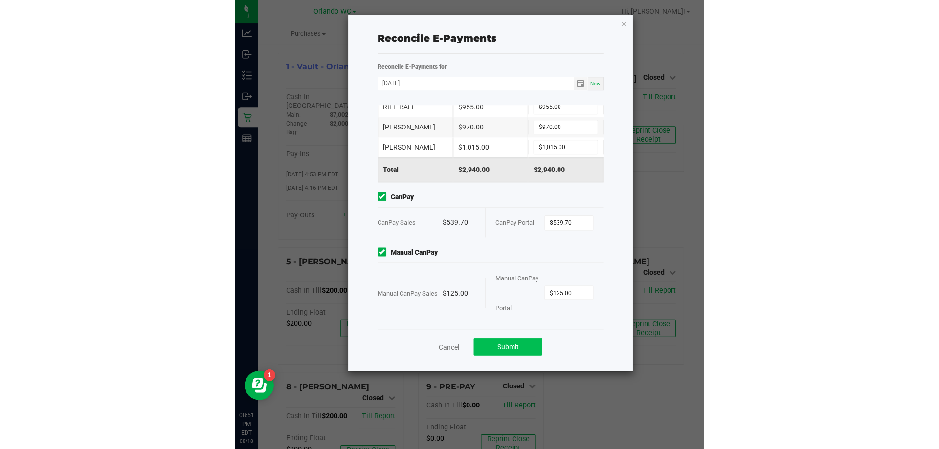
scroll to position [55, 0]
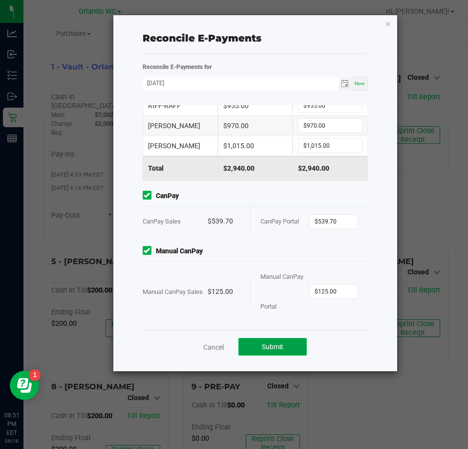
click at [272, 347] on span "Submit" at bounding box center [273, 347] width 22 height 8
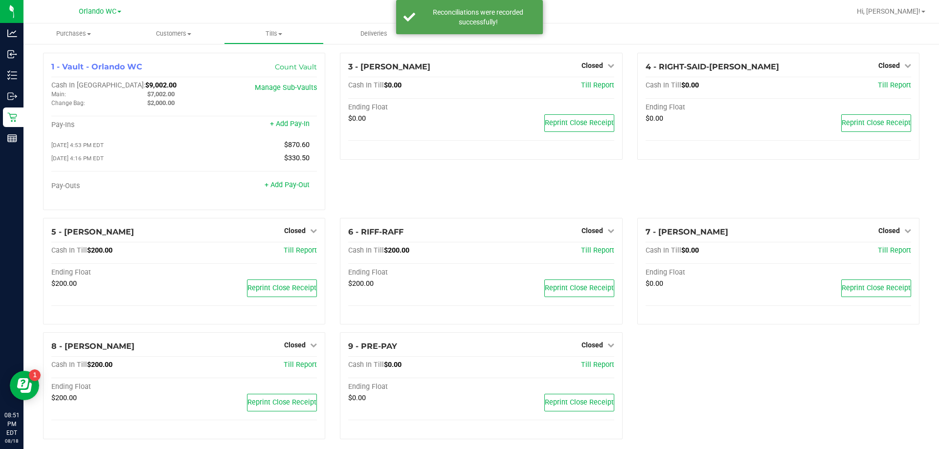
click at [380, 199] on div "3 - JASON-DERULO Closed Open Till Cash In Till $0.00 Till Report Ending Float $…" at bounding box center [480, 135] width 297 height 165
click at [484, 163] on div "3 - JASON-DERULO Closed Open Till Cash In Till $0.00 Till Report Ending Float $…" at bounding box center [480, 135] width 297 height 165
click at [366, 172] on div "3 - JASON-DERULO Closed Open Till Cash In Till $0.00 Till Report Ending Float $…" at bounding box center [480, 135] width 297 height 165
click at [394, 190] on div "3 - JASON-DERULO Closed Open Till Cash In Till $0.00 Till Report Ending Float $…" at bounding box center [480, 135] width 297 height 165
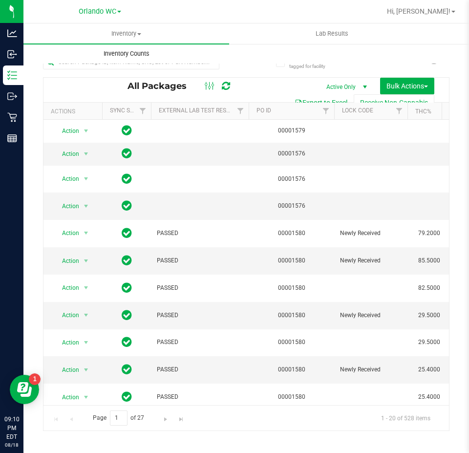
click at [128, 53] on span "Inventory Counts" at bounding box center [126, 53] width 72 height 9
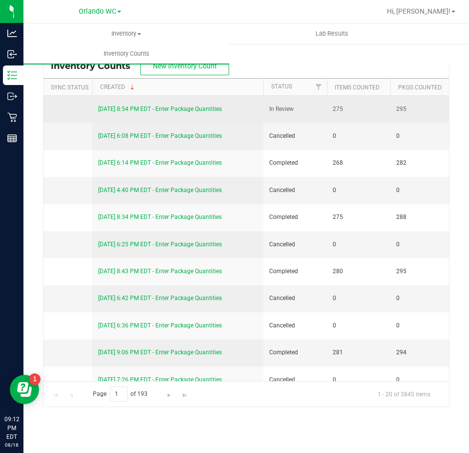
click at [208, 108] on link "[DATE] 8:54 PM EDT - Enter Package Quantities" at bounding box center [160, 109] width 124 height 7
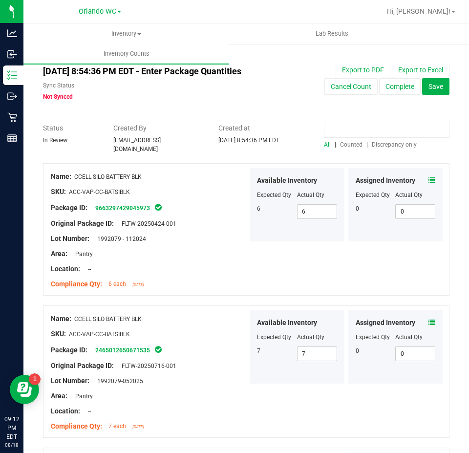
click at [381, 131] on input at bounding box center [387, 129] width 126 height 17
click at [384, 147] on span "Discrepancy only" at bounding box center [394, 144] width 45 height 7
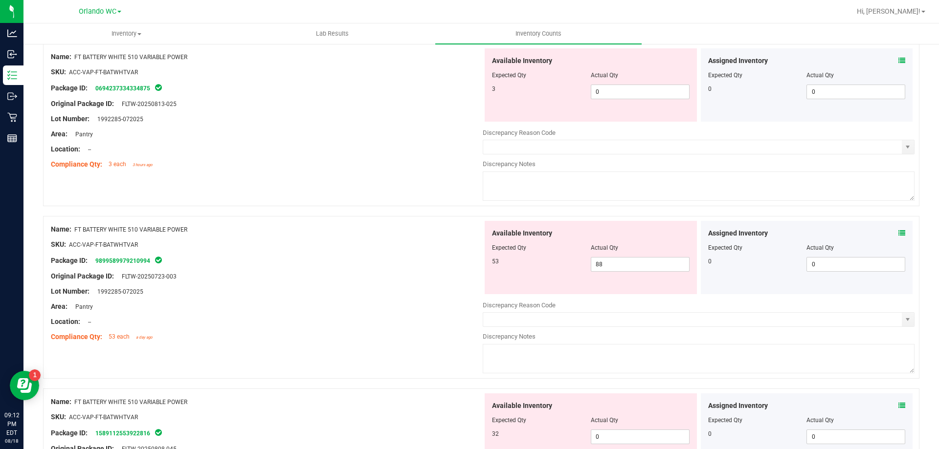
scroll to position [2168, 0]
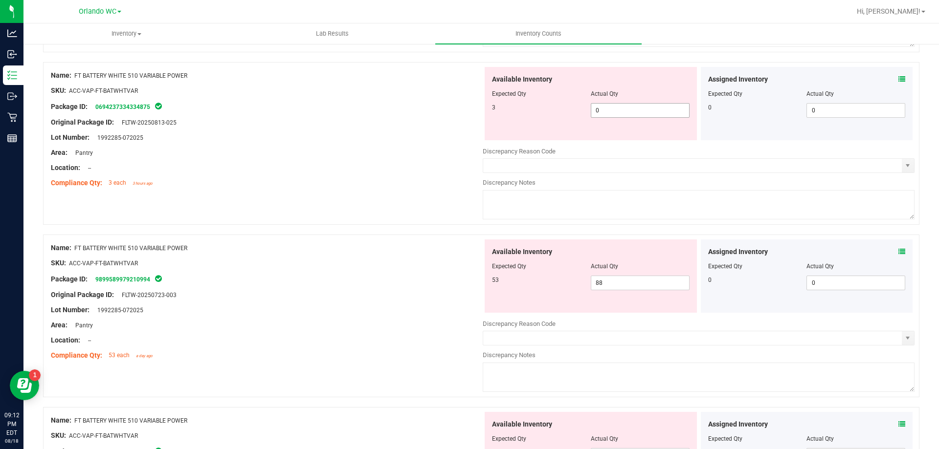
click at [469, 105] on span "0 0" at bounding box center [640, 110] width 99 height 15
type input "03"
type input "3"
click at [469, 282] on div "Available Inventory Expected Qty Actual Qty 53 88 88" at bounding box center [590, 276] width 212 height 73
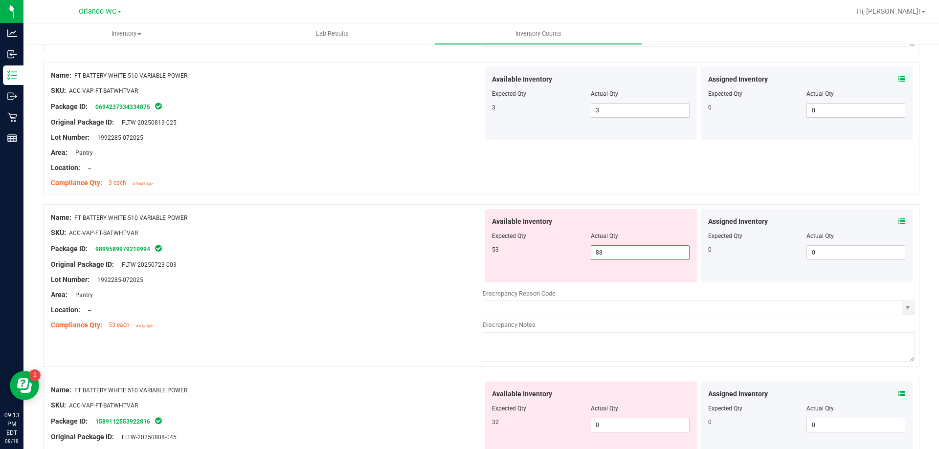
click at [469, 253] on input "88" at bounding box center [640, 253] width 98 height 14
type input "53"
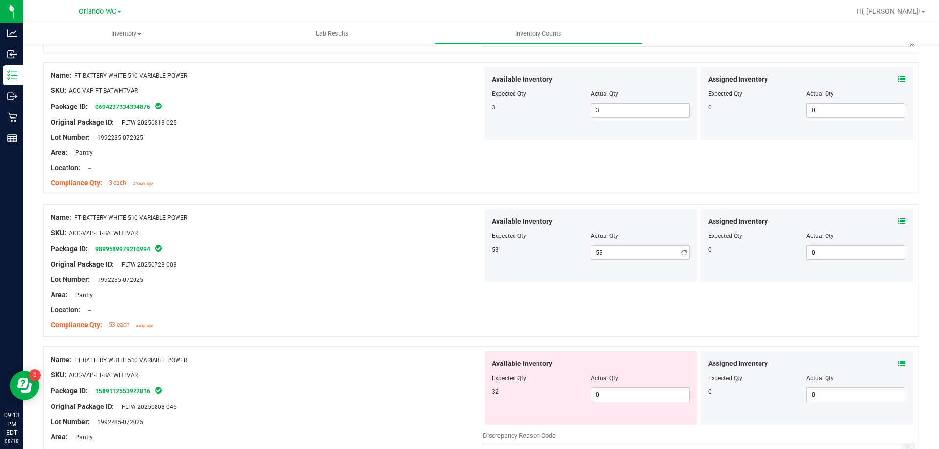
drag, startPoint x: 315, startPoint y: 269, endPoint x: 753, endPoint y: 392, distance: 455.3
click at [315, 268] on div "Name: FT BATTERY WHITE 510 VARIABLE POWER SKU: ACC-VAP-FT-BATWHTVAR Package ID:…" at bounding box center [267, 271] width 432 height 125
click at [469, 390] on span "0 0" at bounding box center [640, 395] width 99 height 15
type input "032"
type input "32"
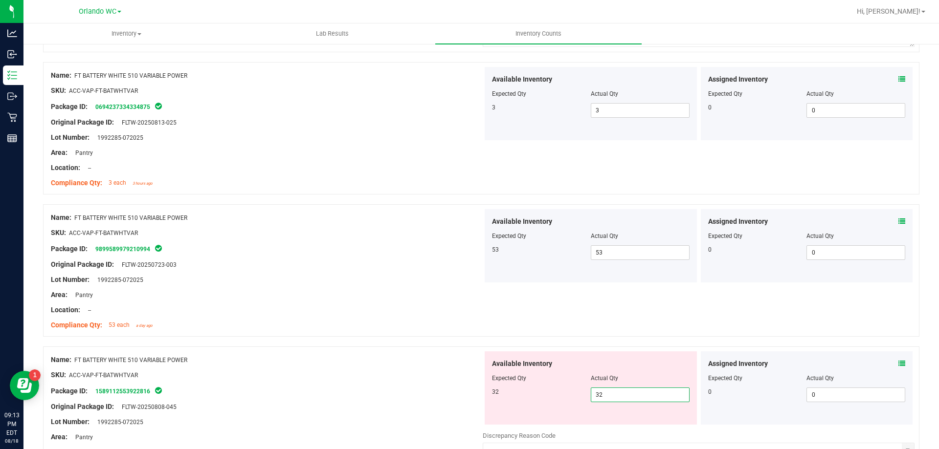
click at [365, 271] on div at bounding box center [267, 272] width 432 height 5
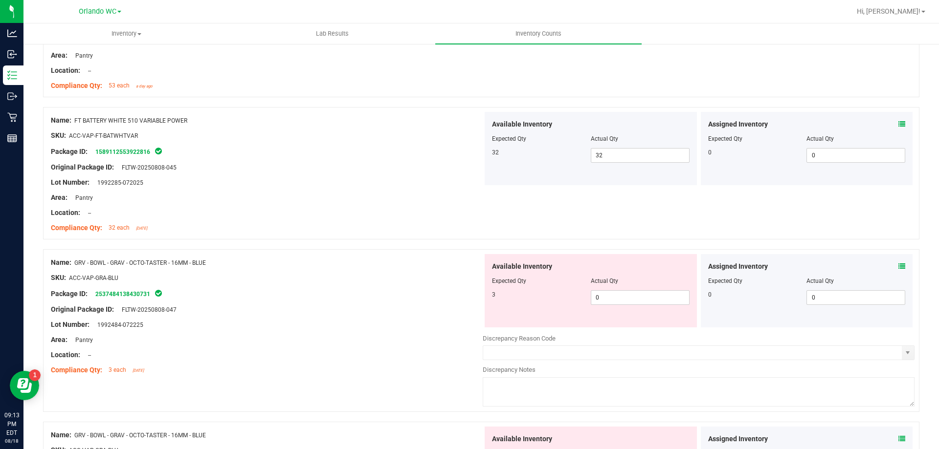
scroll to position [2461, 0]
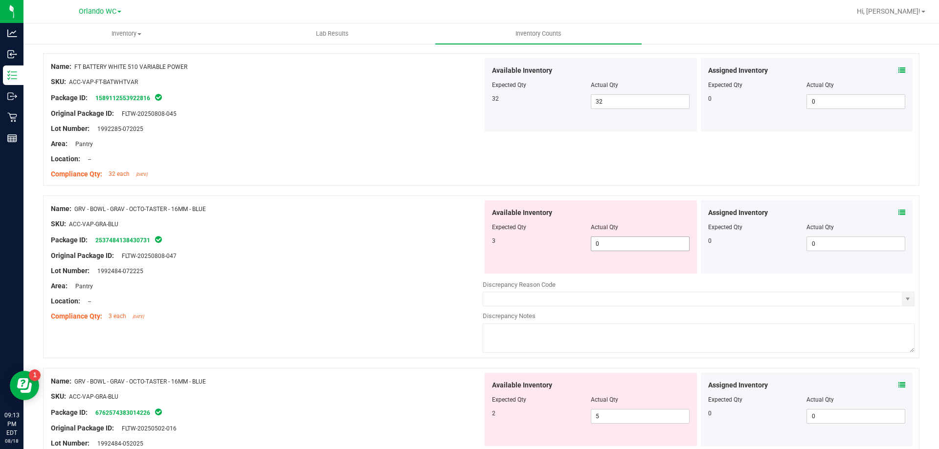
click at [469, 243] on span "0 0" at bounding box center [640, 244] width 99 height 15
type input "03"
click at [361, 237] on div "Package ID: 2537484138430731" at bounding box center [267, 240] width 432 height 12
type input "3"
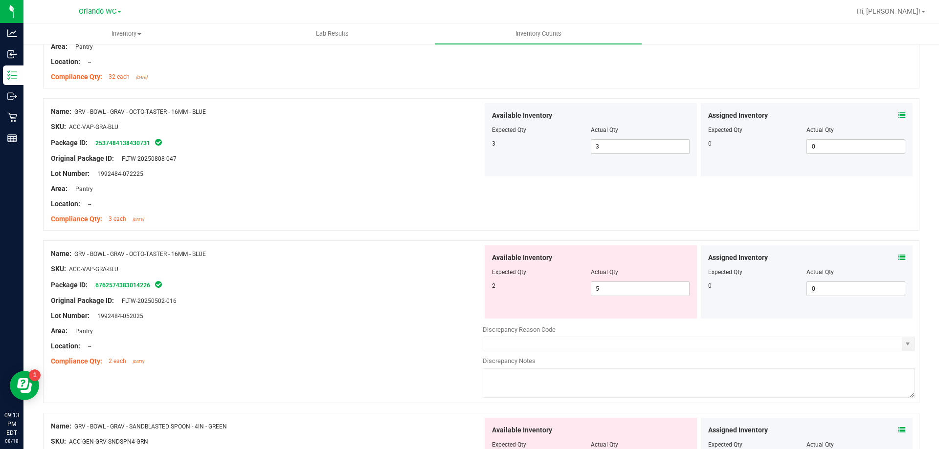
scroll to position [2559, 0]
click at [469, 284] on span "5 5" at bounding box center [640, 288] width 99 height 15
click at [469, 284] on input "5" at bounding box center [640, 289] width 98 height 14
type input "2"
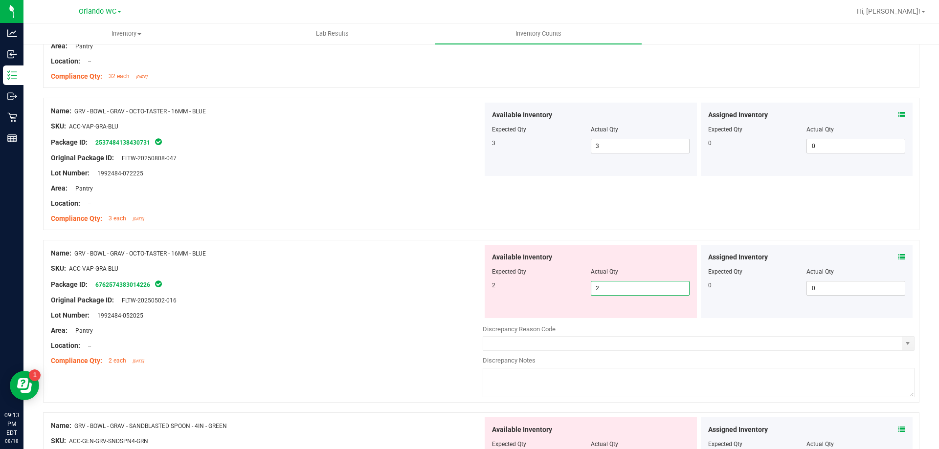
click at [464, 269] on div "SKU: ACC-VAP-GRA-BLU" at bounding box center [267, 268] width 432 height 10
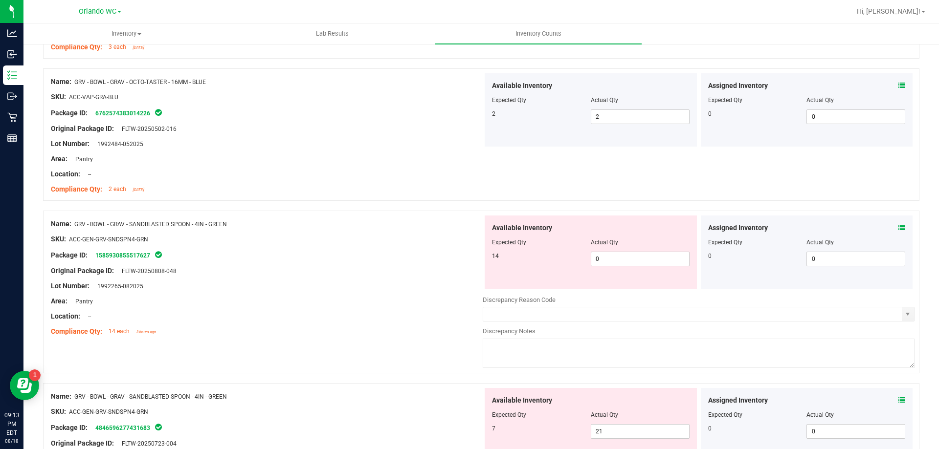
scroll to position [2754, 0]
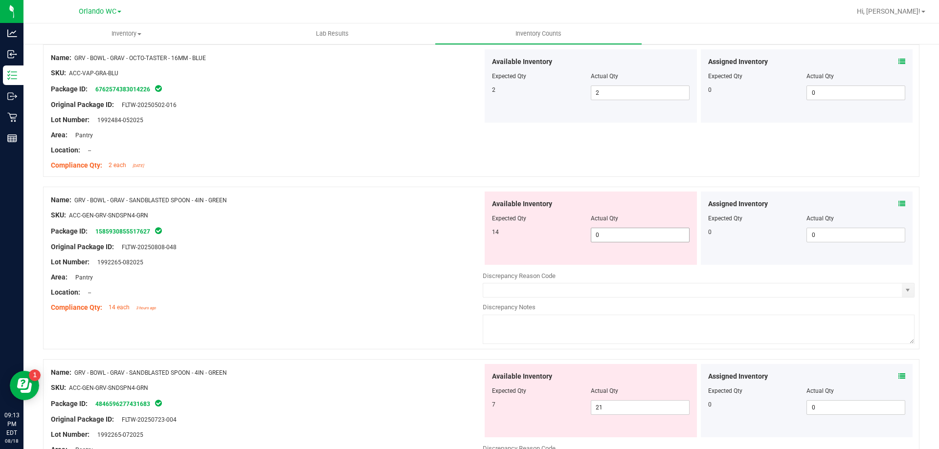
click at [469, 231] on span "0 0" at bounding box center [640, 235] width 99 height 15
type input "014"
type input "14"
click at [434, 241] on div at bounding box center [267, 239] width 432 height 5
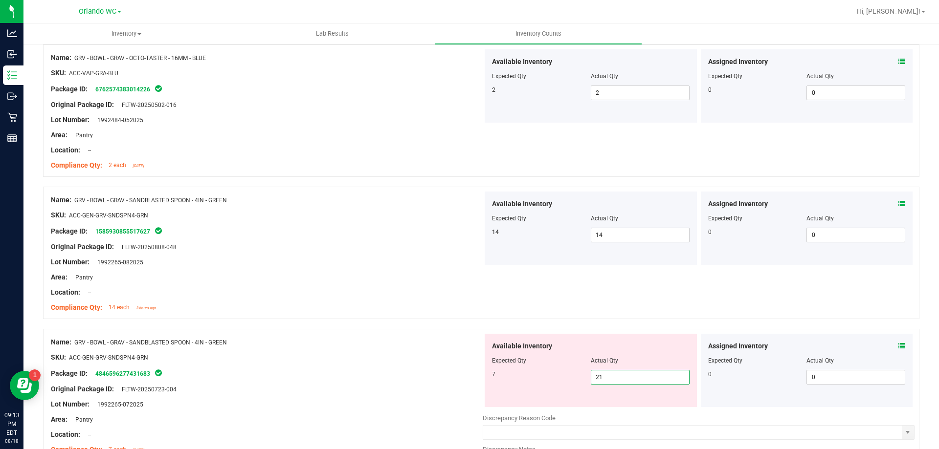
click at [469, 376] on span "21 21" at bounding box center [640, 377] width 99 height 15
click at [469, 376] on input "21" at bounding box center [640, 378] width 98 height 14
type input "7"
click at [428, 303] on div "Compliance Qty: 14 each 3 hours ago" at bounding box center [267, 308] width 432 height 10
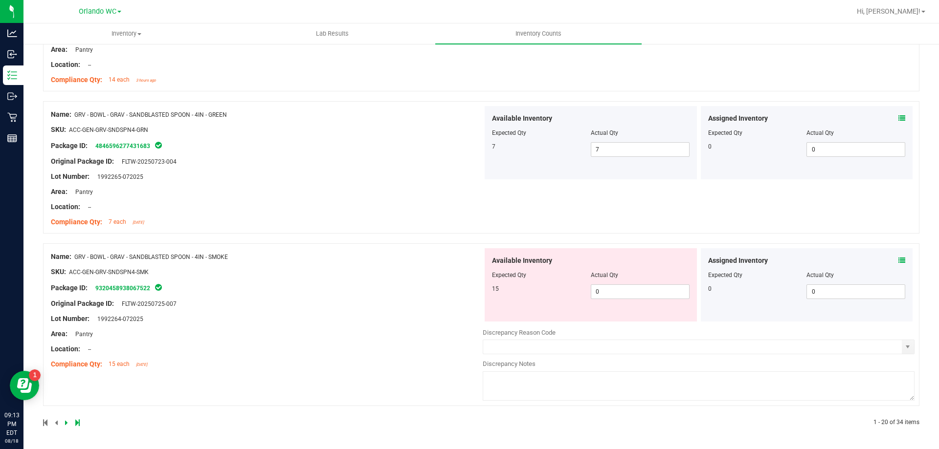
scroll to position [0, 0]
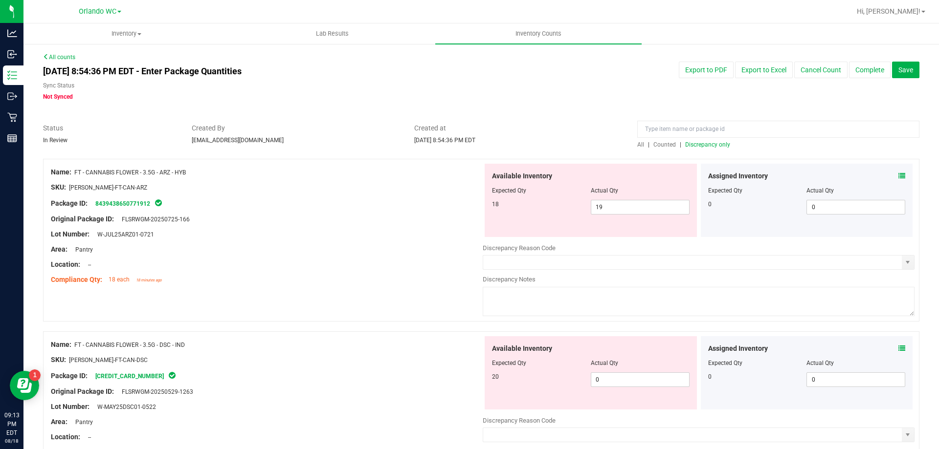
click at [469, 144] on span "Discrepancy only" at bounding box center [707, 144] width 45 height 7
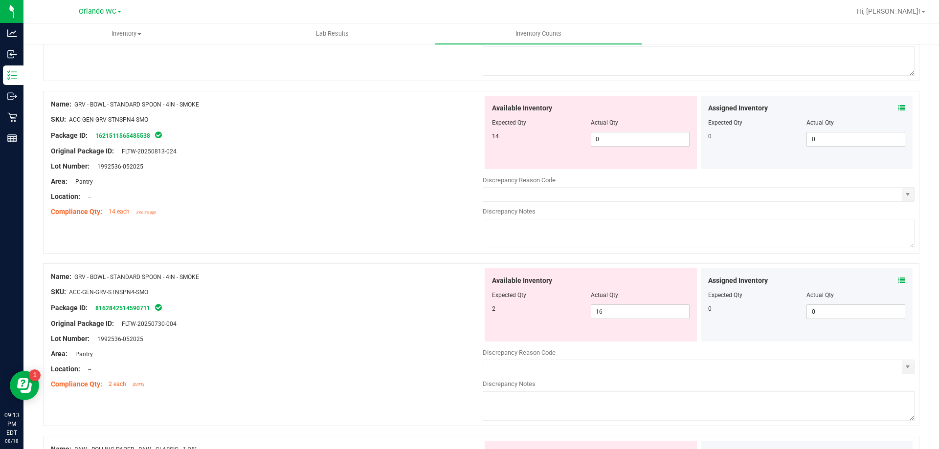
scroll to position [2461, 0]
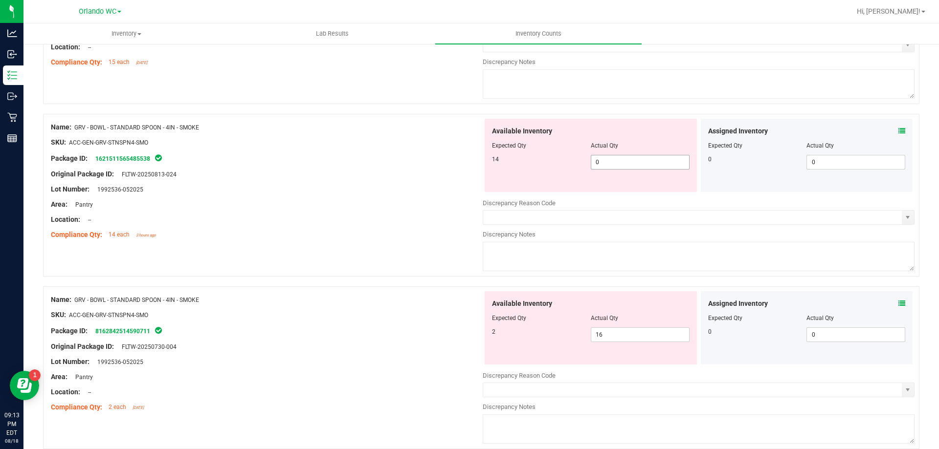
click at [469, 162] on span "0 0" at bounding box center [640, 162] width 99 height 15
type input "014"
type input "14"
click at [292, 293] on div "Name: GRV - BOWL - STANDARD SPOON - 4IN - SMOKE SKU: ACC-GEN-GRV-STNSPN4-SMO Pa…" at bounding box center [267, 353] width 432 height 125
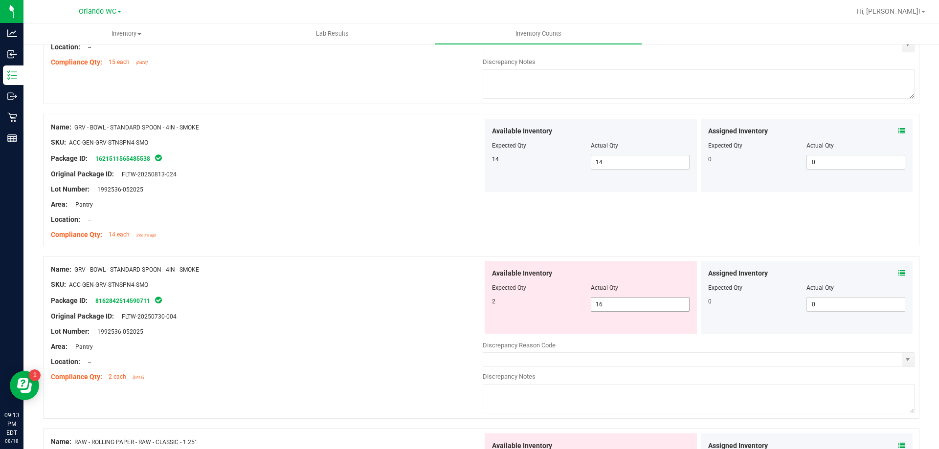
click at [469, 307] on span "16 16" at bounding box center [640, 304] width 99 height 15
click at [469, 307] on input "16" at bounding box center [640, 305] width 98 height 14
type input "2"
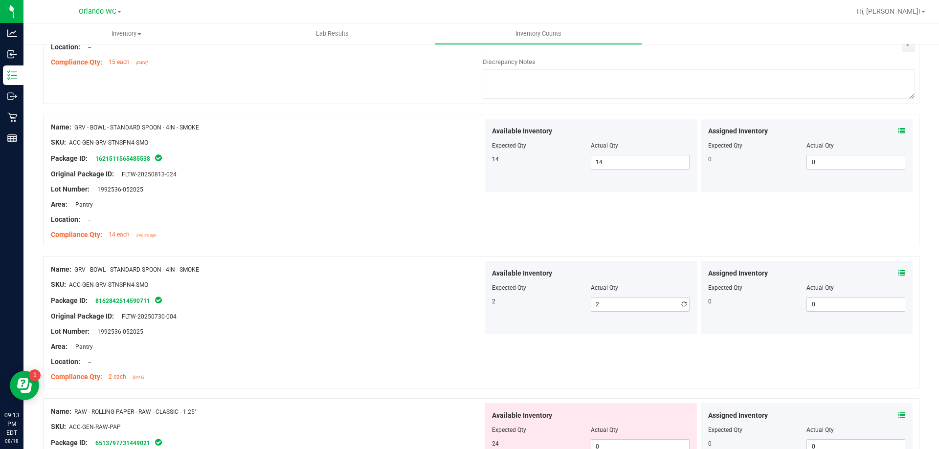
click at [305, 272] on div "Name: GRV - BOWL - STANDARD SPOON - 4IN - SMOKE" at bounding box center [267, 269] width 432 height 10
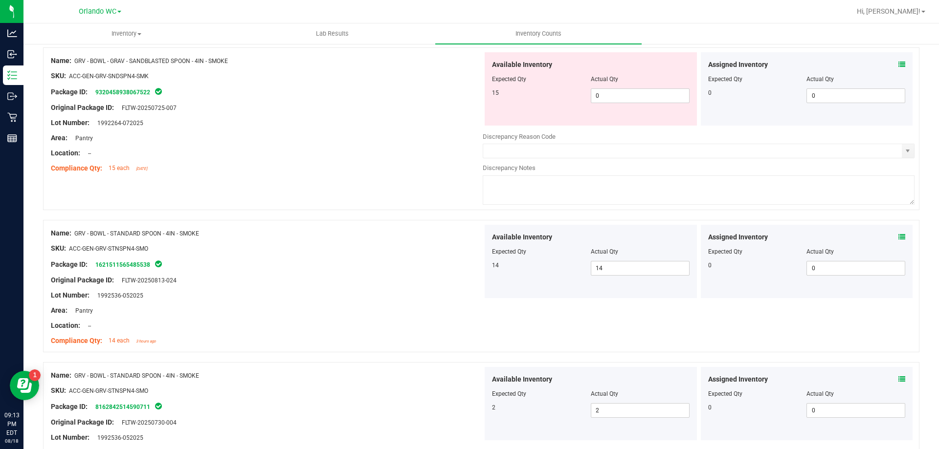
scroll to position [2412, 0]
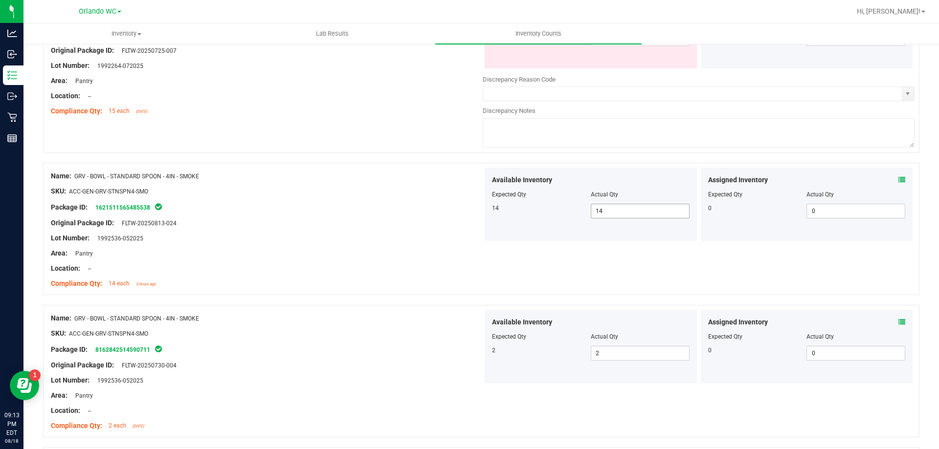
click at [469, 210] on span "14 14" at bounding box center [640, 211] width 99 height 15
click at [469, 210] on input "14" at bounding box center [640, 211] width 98 height 14
type input "0"
click at [469, 347] on div "Available Inventory Expected Qty Actual Qty 2 2 2" at bounding box center [590, 346] width 212 height 73
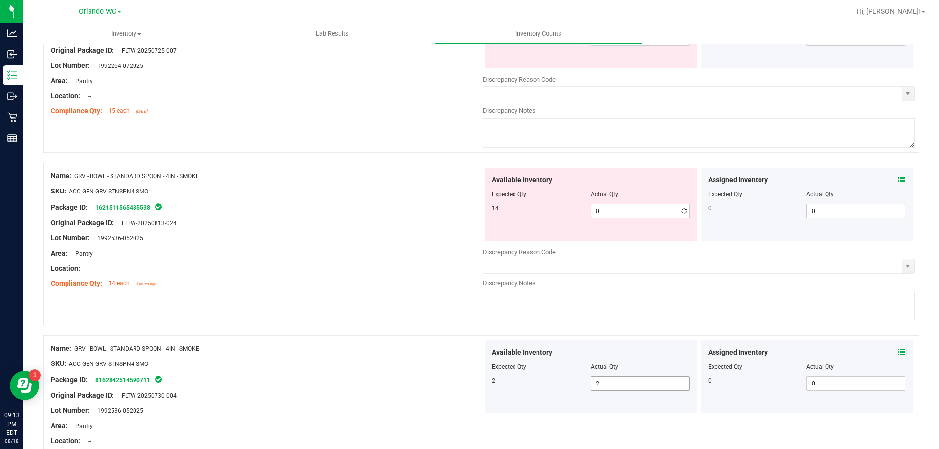
click at [469, 348] on div "Available Inventory" at bounding box center [590, 353] width 197 height 10
click at [469, 387] on span "2 2" at bounding box center [640, 383] width 99 height 15
click at [469, 387] on input "2" at bounding box center [640, 384] width 98 height 14
type input "0"
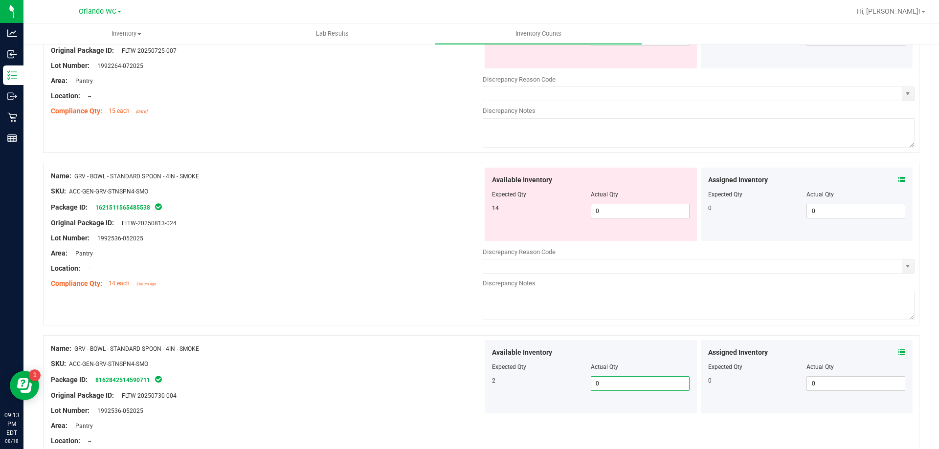
click at [319, 316] on div "Name: GRV - BOWL - STANDARD SPOON - 4IN - SMOKE SKU: ACC-GEN-GRV-STNSPN4-SMO Pa…" at bounding box center [481, 244] width 876 height 163
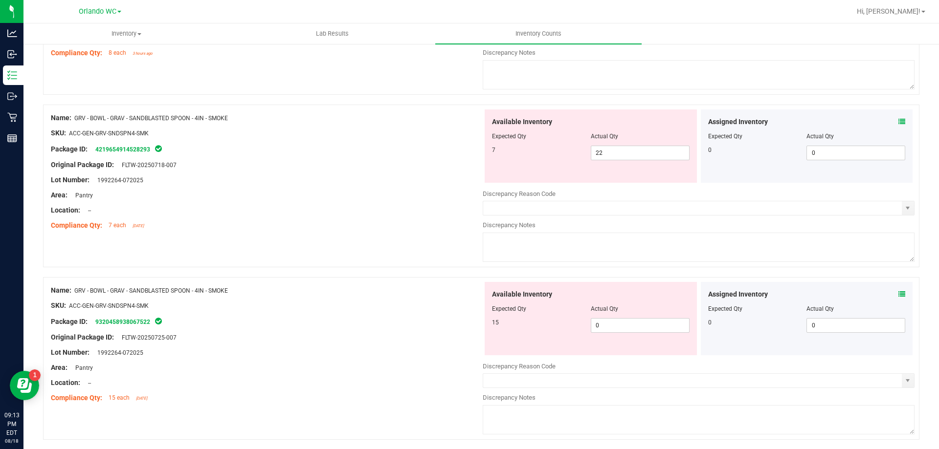
scroll to position [2119, 0]
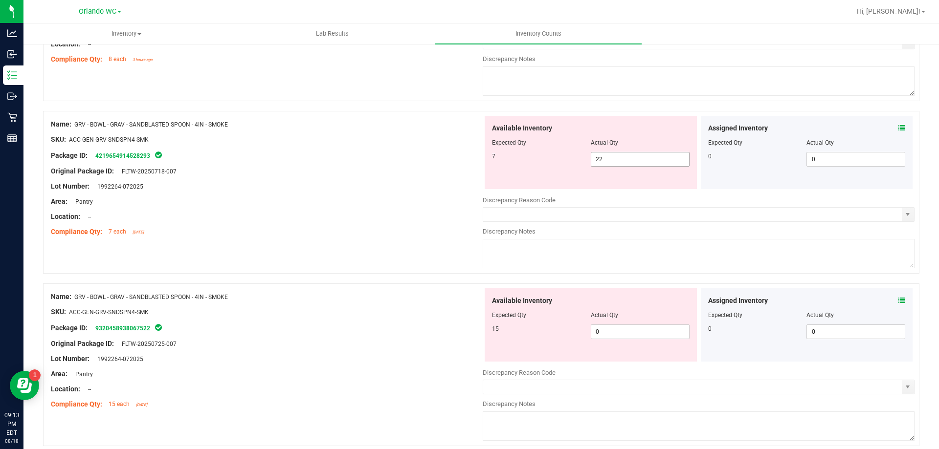
click at [469, 157] on span "22 22" at bounding box center [640, 159] width 99 height 15
click at [469, 157] on input "22" at bounding box center [640, 160] width 98 height 14
type input "7"
click at [469, 336] on div "Available Inventory Expected Qty Actual Qty 15 0 0" at bounding box center [698, 365] width 432 height 155
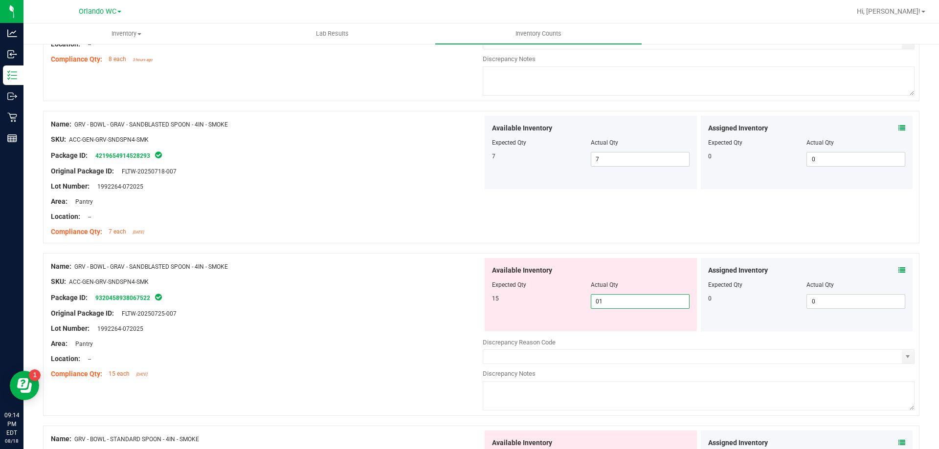
type input "015"
type input "15"
click at [361, 264] on div "Name: GRV - BOWL - GRAV - SANDBLASTED SPOON - 4IN - SMOKE" at bounding box center [267, 267] width 432 height 10
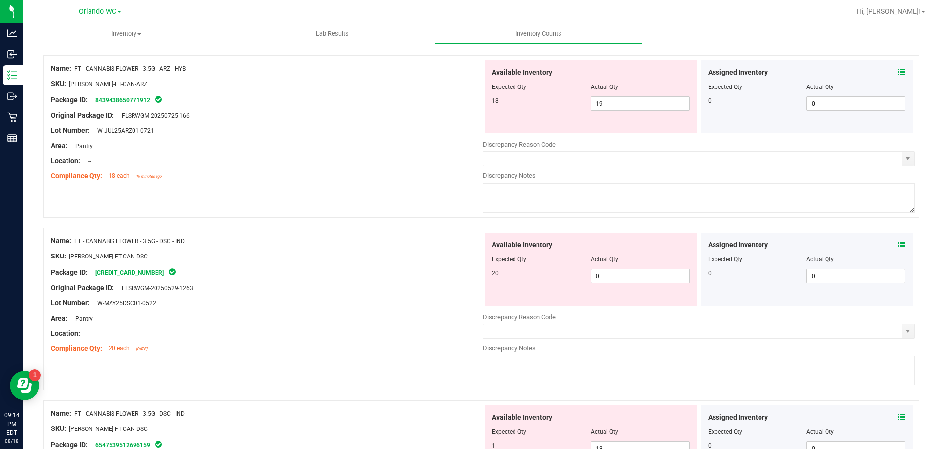
scroll to position [5, 0]
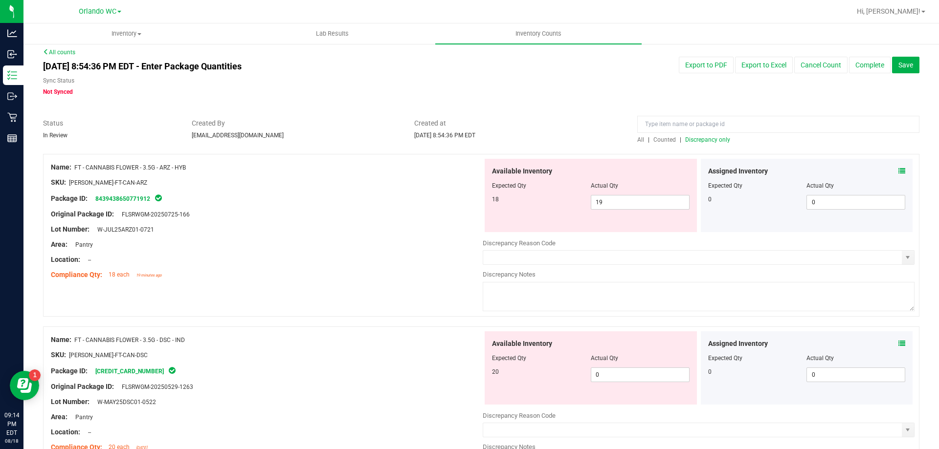
click at [469, 135] on div "All | Counted | Discrepancy only" at bounding box center [778, 139] width 282 height 9
click at [469, 142] on span "Discrepancy only" at bounding box center [707, 139] width 45 height 7
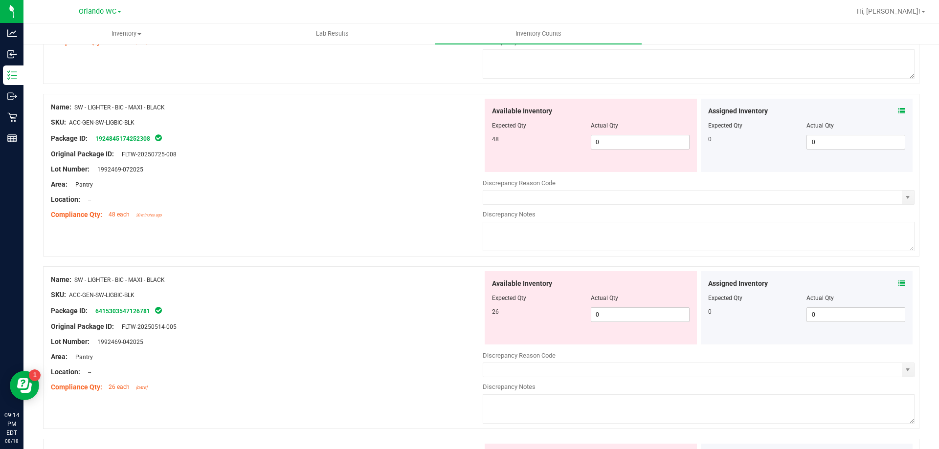
scroll to position [3047, 0]
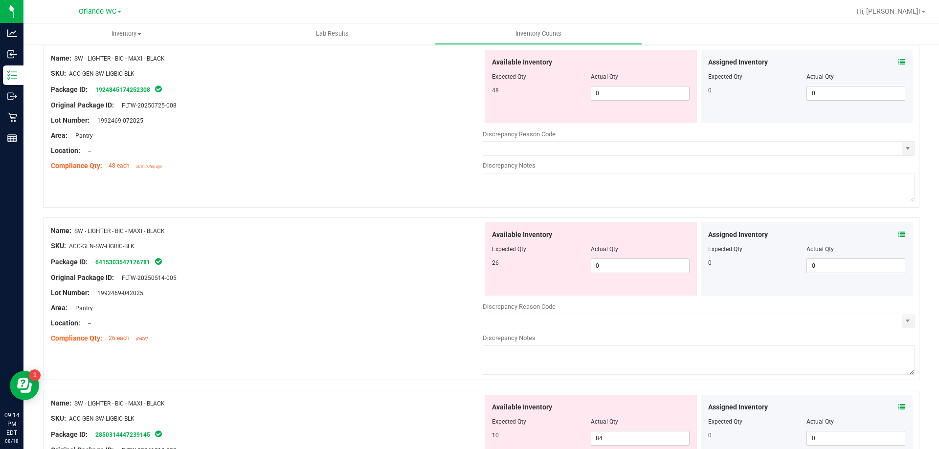
click at [458, 265] on div "Package ID: 6415303547126781" at bounding box center [267, 262] width 432 height 12
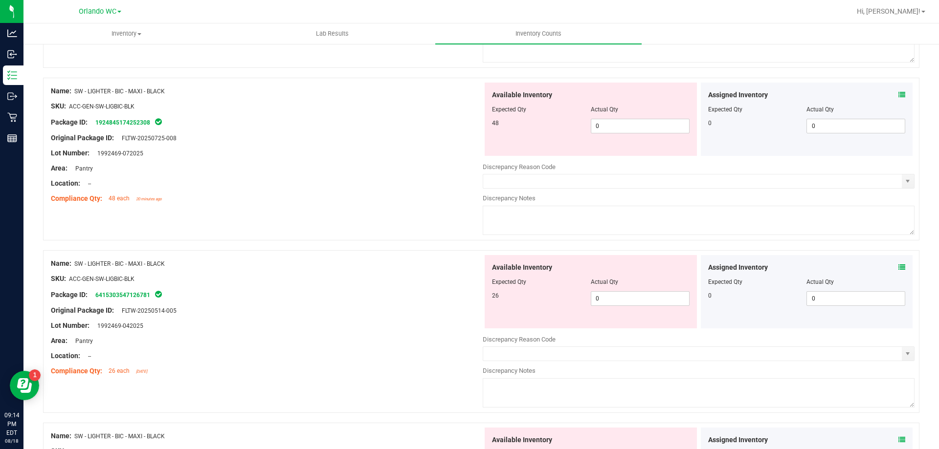
scroll to position [2999, 0]
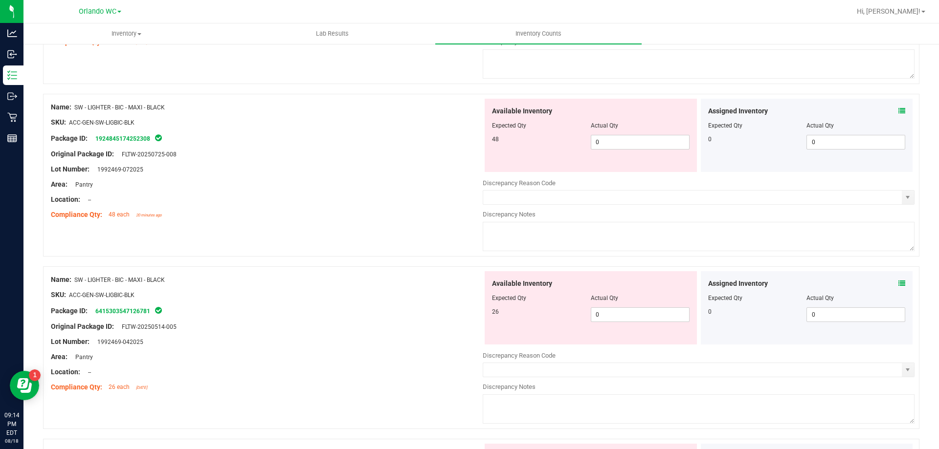
click at [469, 150] on div "Available Inventory Expected Qty Actual Qty 48 0 0" at bounding box center [590, 135] width 212 height 73
click at [469, 148] on span "0 0" at bounding box center [640, 142] width 99 height 15
type input "048"
type input "48"
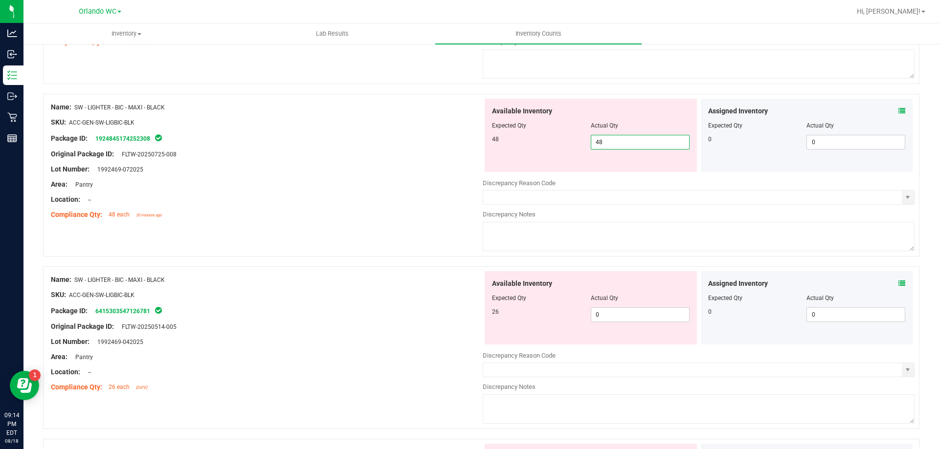
drag, startPoint x: 264, startPoint y: 296, endPoint x: 333, endPoint y: 288, distance: 69.4
click at [264, 295] on div "Name: SW - LIGHTER - BIC - MAXI - BLACK SKU: ACC-GEN-SW-LIGBIC-BLK Package ID: …" at bounding box center [267, 333] width 432 height 125
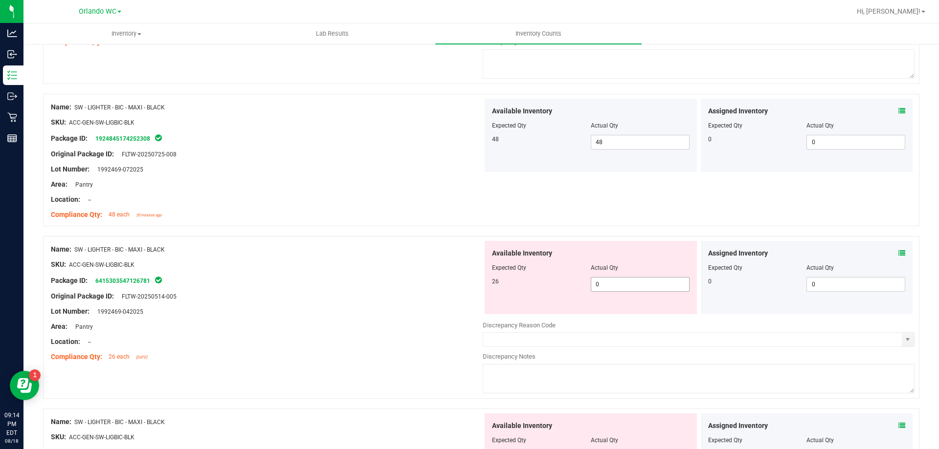
click at [469, 281] on span "0 0" at bounding box center [640, 284] width 99 height 15
type input "026"
type input "26"
click at [348, 248] on div "Name: SW - LIGHTER - BIC - MAXI - BLACK" at bounding box center [267, 249] width 432 height 10
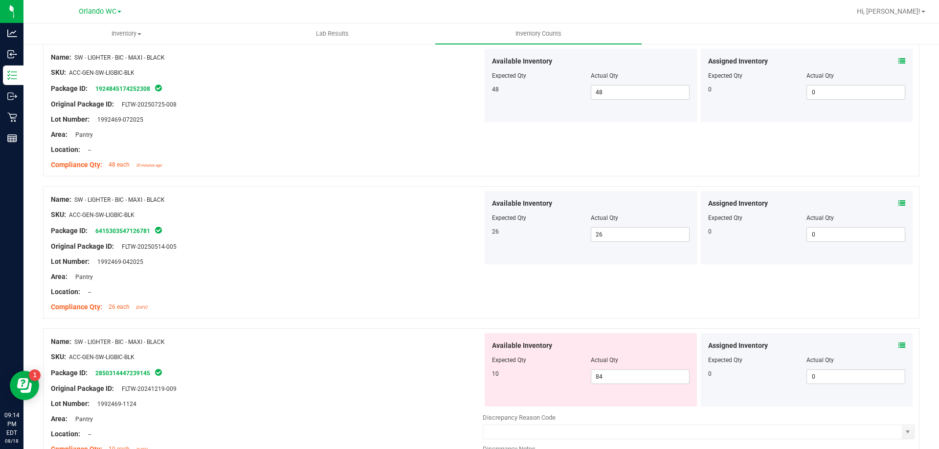
scroll to position [3096, 0]
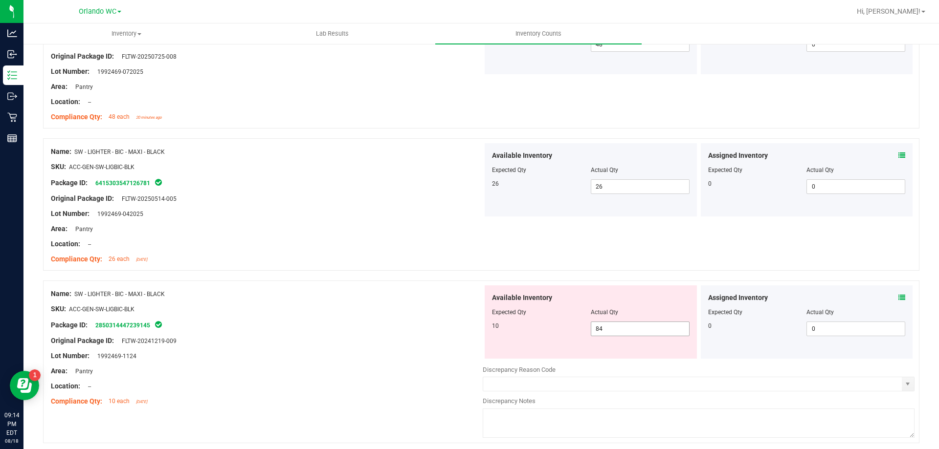
click at [469, 333] on span "84 84" at bounding box center [640, 329] width 99 height 15
click at [469, 333] on input "84" at bounding box center [640, 329] width 98 height 14
type input "10"
click at [329, 299] on div at bounding box center [267, 301] width 432 height 5
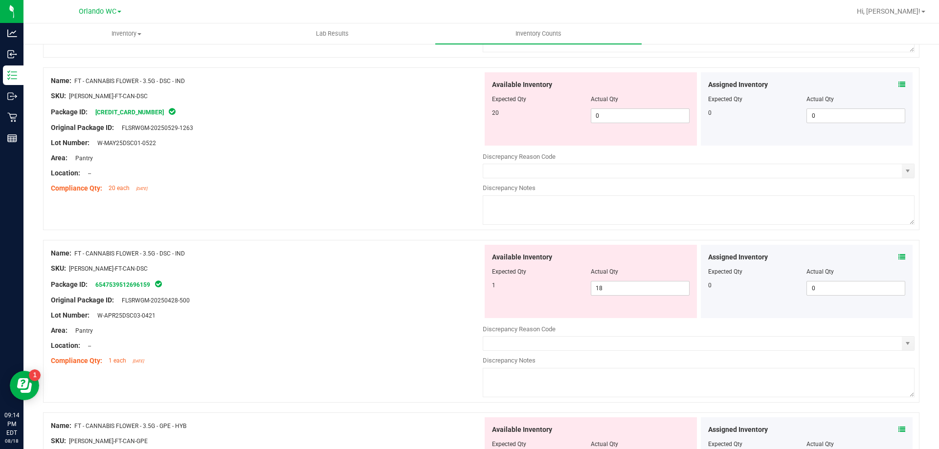
scroll to position [0, 0]
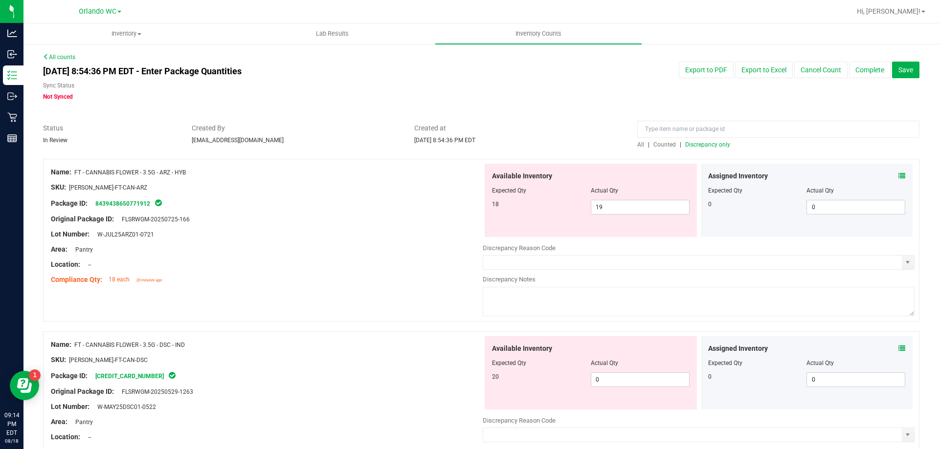
click at [469, 147] on span "Discrepancy only" at bounding box center [707, 144] width 45 height 7
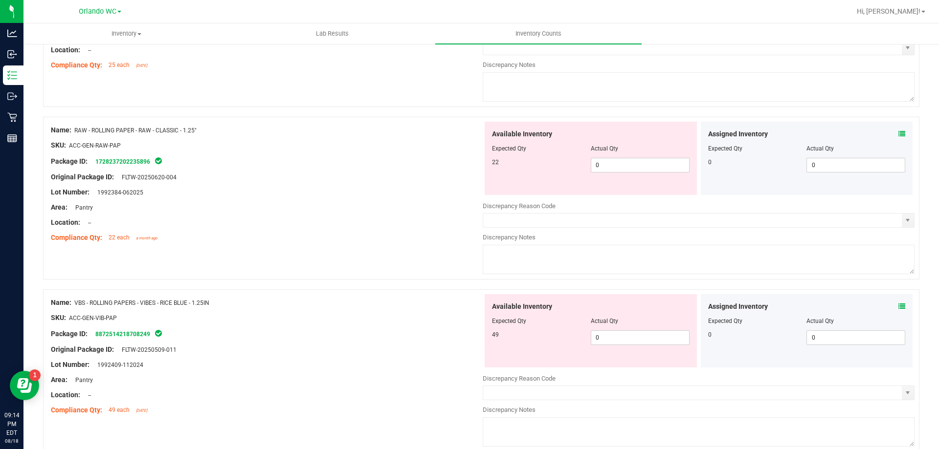
scroll to position [3047, 0]
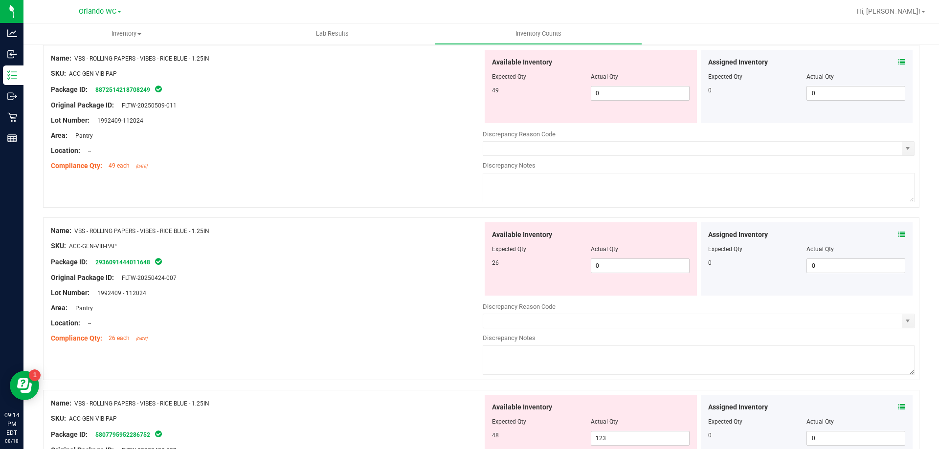
click at [370, 138] on div "Area: Pantry" at bounding box center [267, 136] width 432 height 10
click at [469, 442] on span "123 123" at bounding box center [640, 438] width 99 height 15
click at [469, 442] on input "123" at bounding box center [640, 439] width 98 height 14
type input "48"
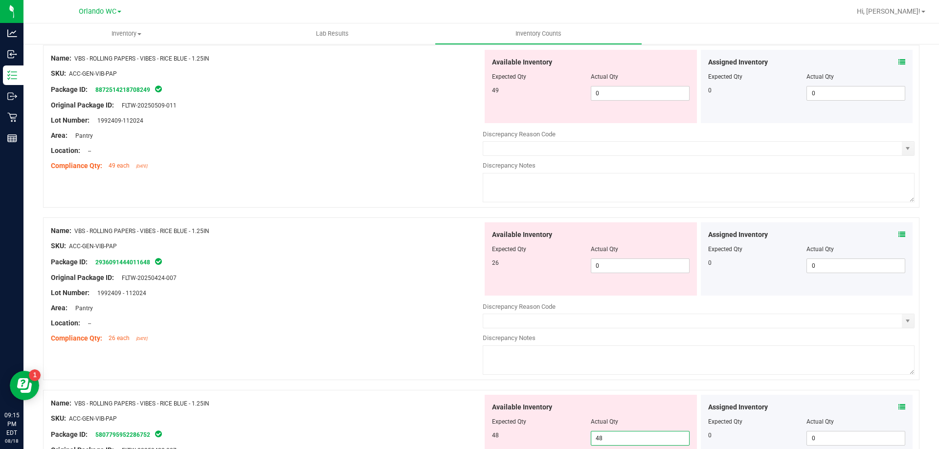
drag, startPoint x: 296, startPoint y: 199, endPoint x: 319, endPoint y: 200, distance: 23.0
click at [297, 198] on div "Name: VBS - ROLLING PAPERS - VIBES - RICE BLUE - 1.25IN SKU: ACC-GEN-VIB-PAP Pa…" at bounding box center [481, 126] width 876 height 163
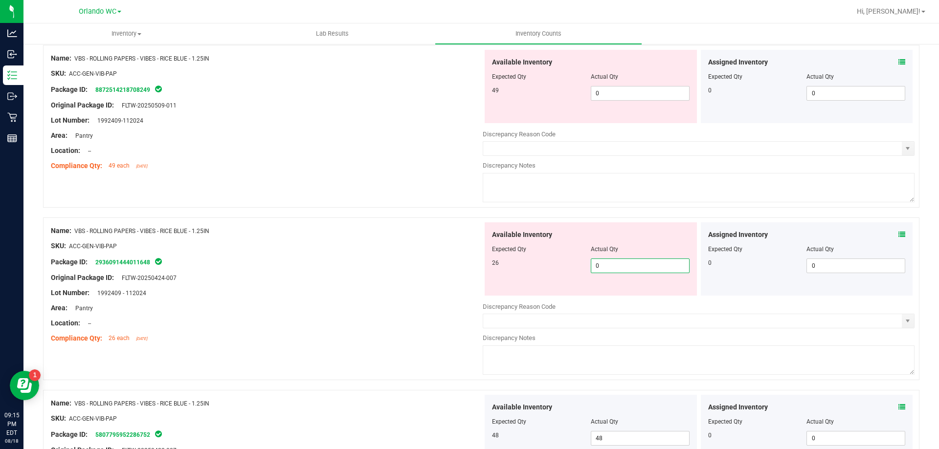
click at [469, 266] on span "0 0" at bounding box center [640, 266] width 99 height 15
type input "026"
type input "26"
click at [270, 181] on div "Name: VBS - ROLLING PAPERS - VIBES - RICE BLUE - 1.25IN SKU: ACC-GEN-VIB-PAP Pa…" at bounding box center [481, 126] width 876 height 163
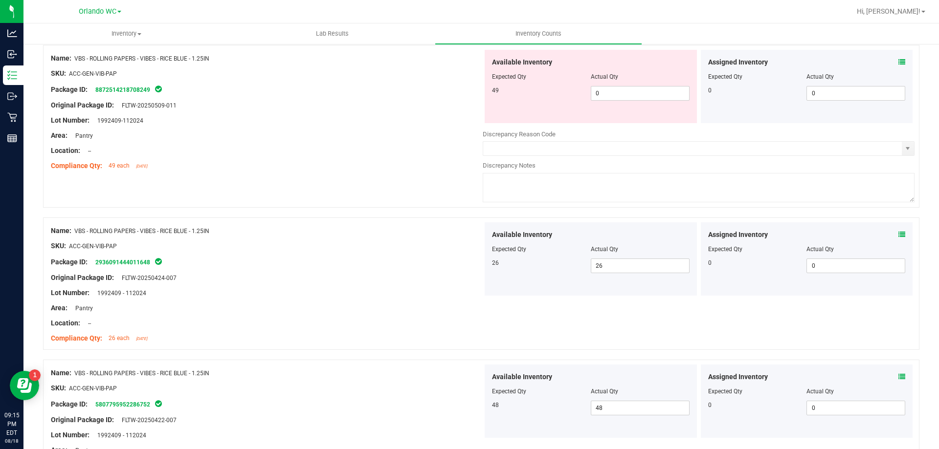
scroll to position [2950, 0]
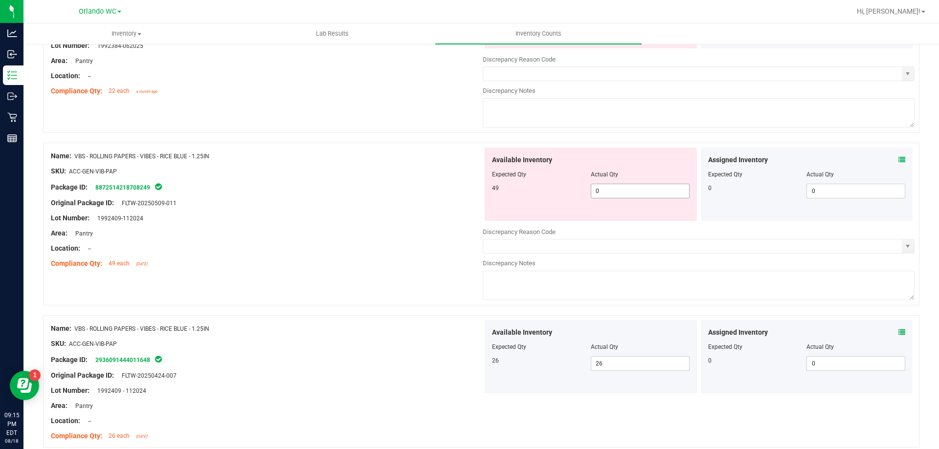
click at [469, 193] on span "0 0" at bounding box center [640, 191] width 99 height 15
type input "049"
type input "49"
click at [408, 197] on div at bounding box center [267, 195] width 432 height 5
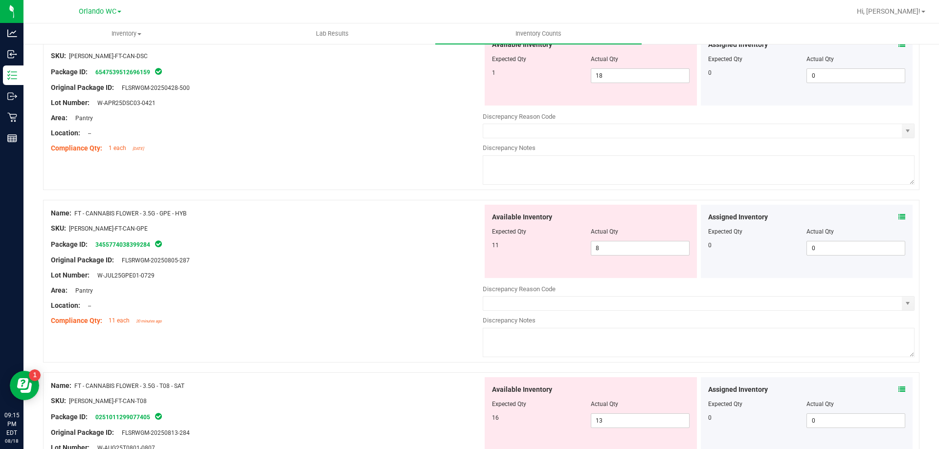
scroll to position [0, 0]
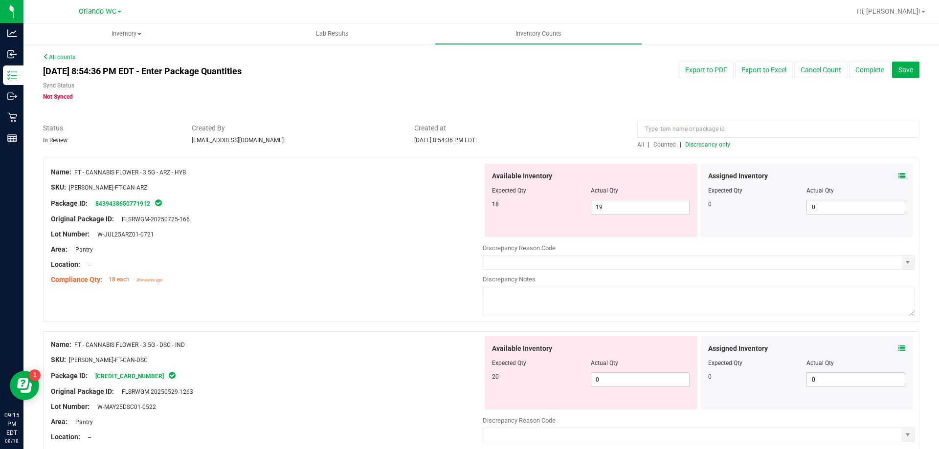
click at [469, 147] on span "Discrepancy only" at bounding box center [707, 144] width 45 height 7
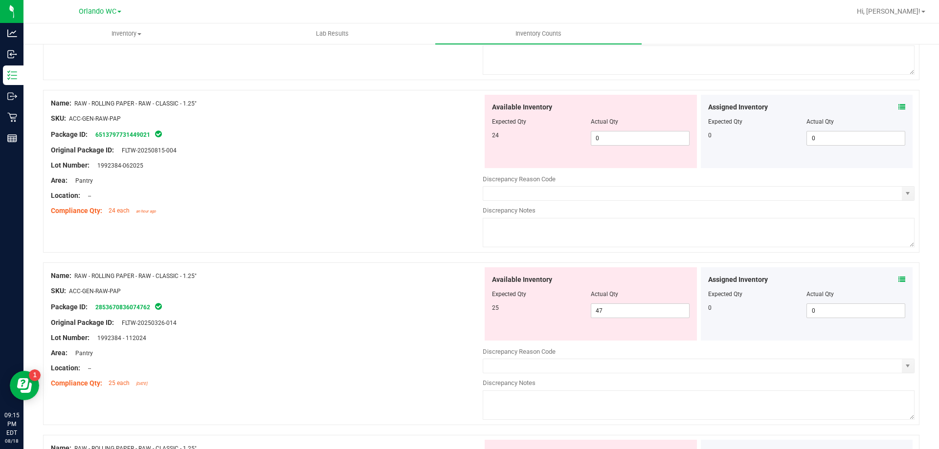
scroll to position [3022, 0]
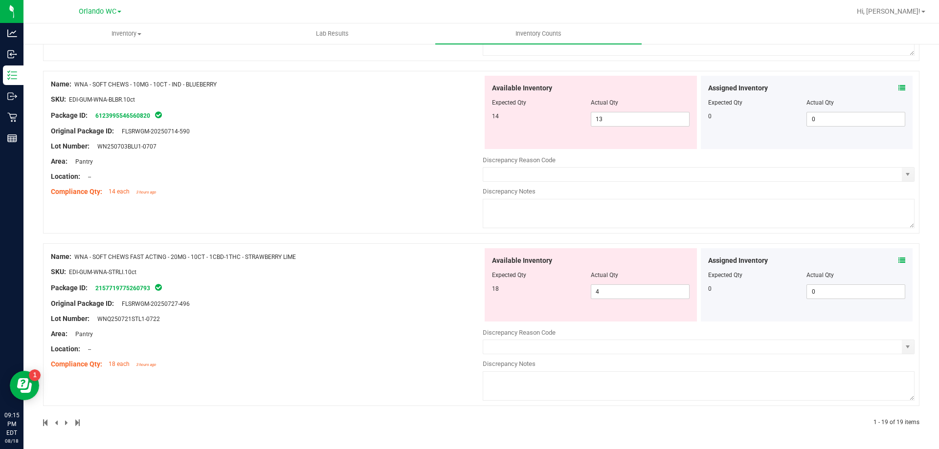
click at [345, 278] on div at bounding box center [267, 279] width 432 height 5
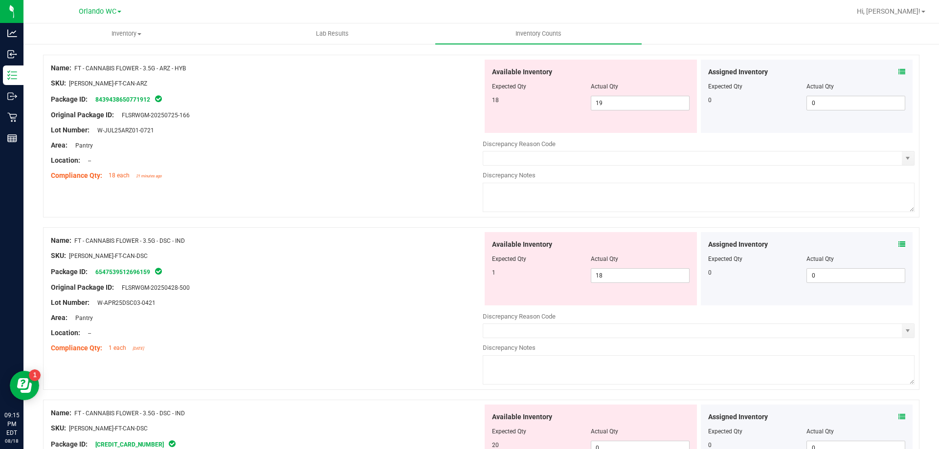
scroll to position [0, 0]
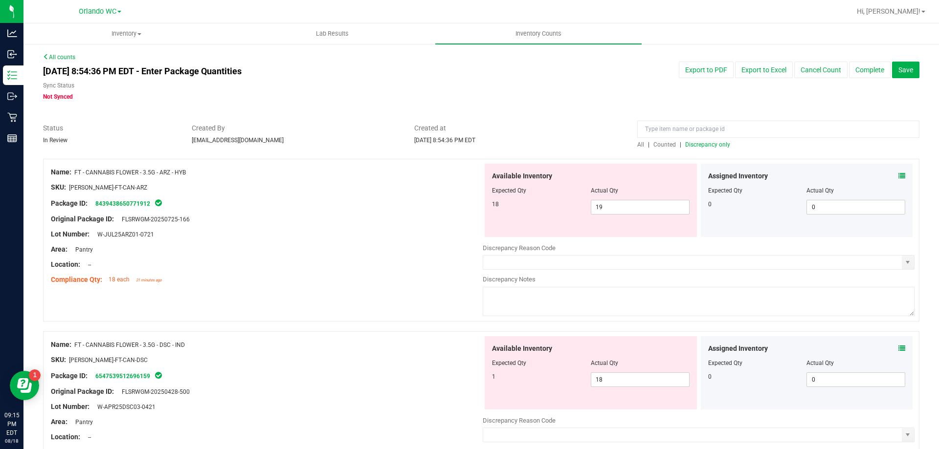
click at [469, 145] on span "Discrepancy only" at bounding box center [707, 144] width 45 height 7
click at [279, 206] on div "Package ID: 8439438650771912" at bounding box center [267, 203] width 432 height 12
click at [333, 284] on div "Compliance Qty: 18 each 21 minutes ago" at bounding box center [267, 280] width 432 height 10
click at [418, 273] on div at bounding box center [267, 272] width 432 height 5
click at [469, 143] on span "Discrepancy only" at bounding box center [707, 144] width 45 height 7
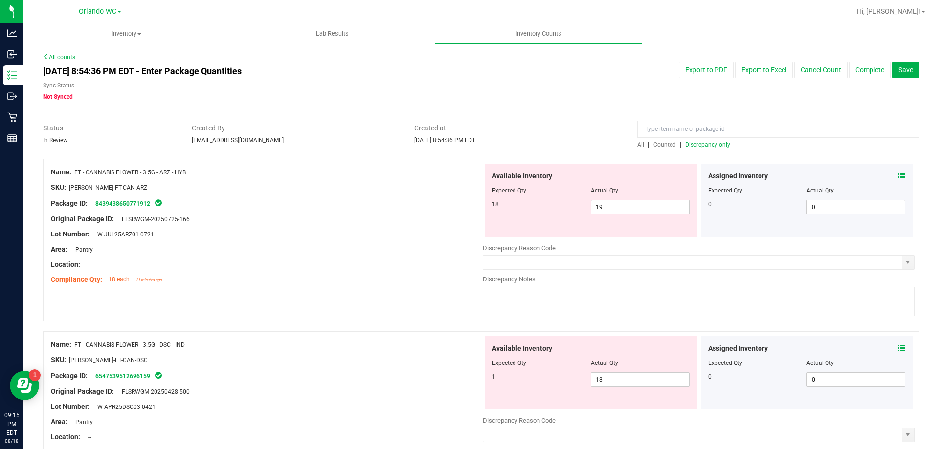
click at [315, 309] on div "Name: FT - CANNABIS FLOWER - 3.5G - ARZ - HYB SKU: [PERSON_NAME]-FT-CAN-ARZ Pac…" at bounding box center [481, 240] width 876 height 163
click at [469, 144] on span "Discrepancy only" at bounding box center [707, 144] width 45 height 7
click at [382, 256] on div at bounding box center [267, 257] width 432 height 5
click at [469, 141] on span "Discrepancy only" at bounding box center [707, 144] width 45 height 7
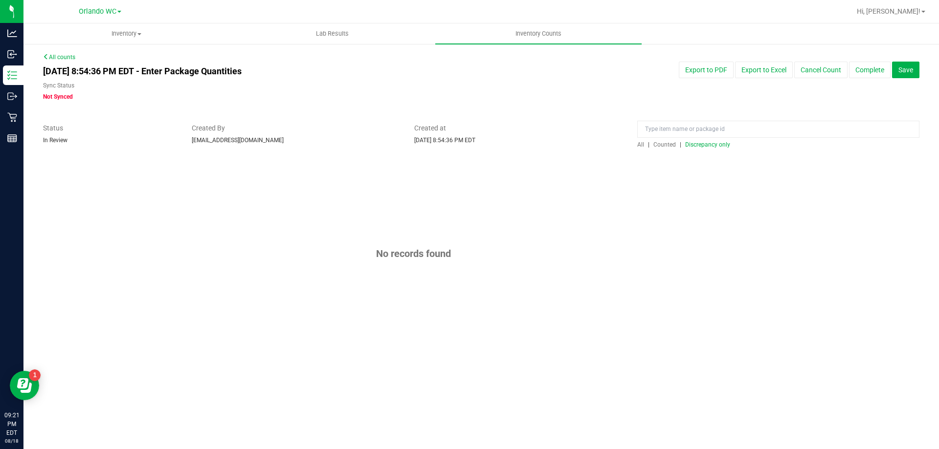
click at [469, 60] on div "All counts [DATE] 8:54:36 PM EDT - Enter Package Quantities Sync Status Not Syn…" at bounding box center [481, 206] width 876 height 306
click at [469, 71] on button "Complete" at bounding box center [870, 70] width 42 height 17
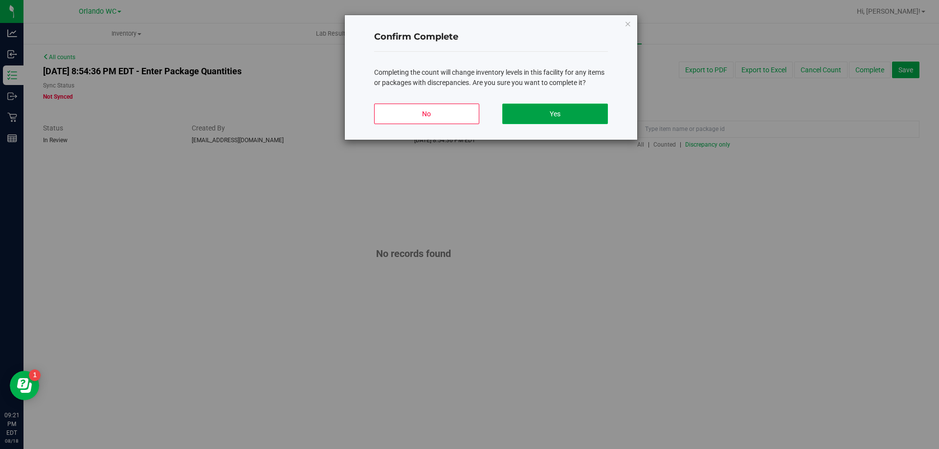
click at [469, 116] on button "Yes" at bounding box center [554, 114] width 105 height 21
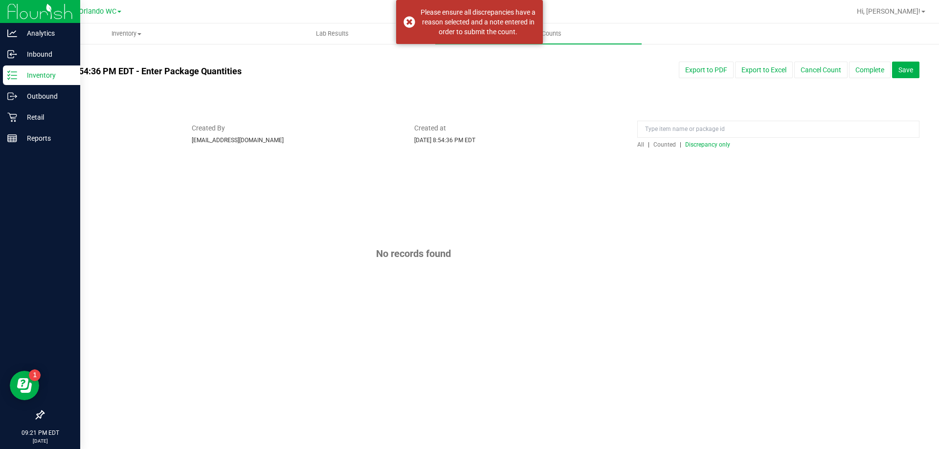
click at [28, 78] on p "Inventory" at bounding box center [46, 75] width 59 height 12
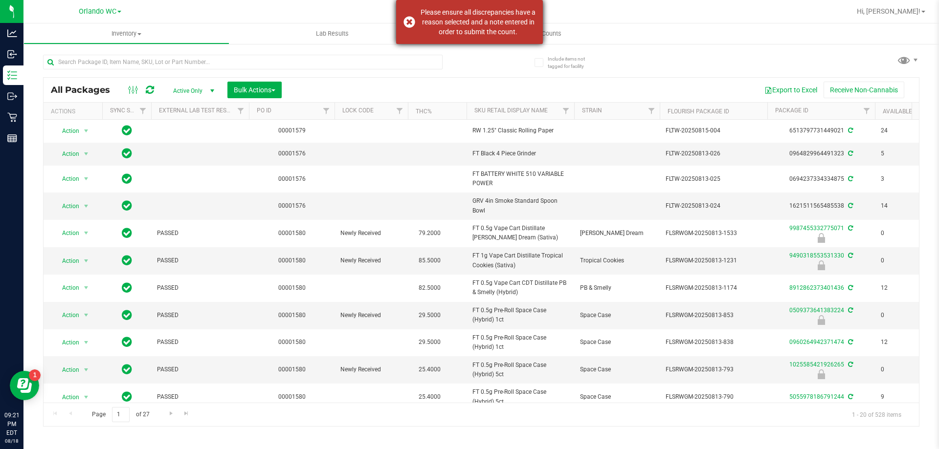
click at [469, 21] on div "Please ensure all discrepancies have a reason selected and a note entered in or…" at bounding box center [477, 21] width 115 height 29
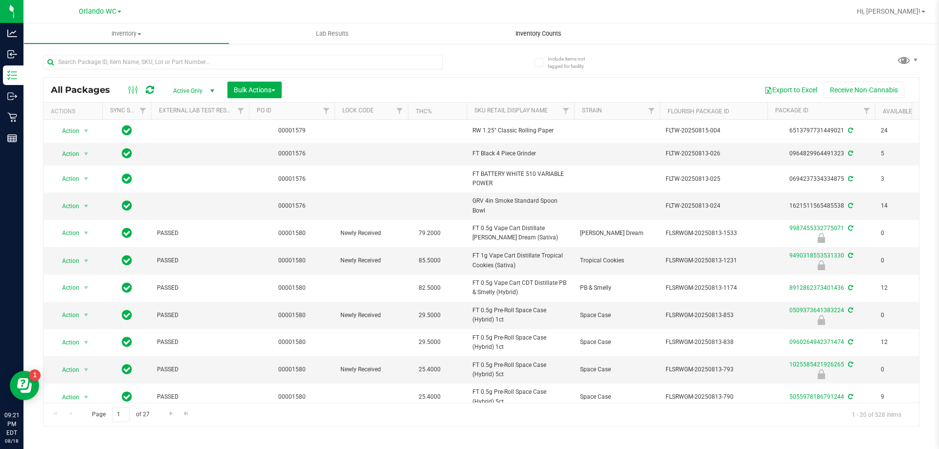
click at [469, 37] on span "Inventory Counts" at bounding box center [538, 33] width 72 height 9
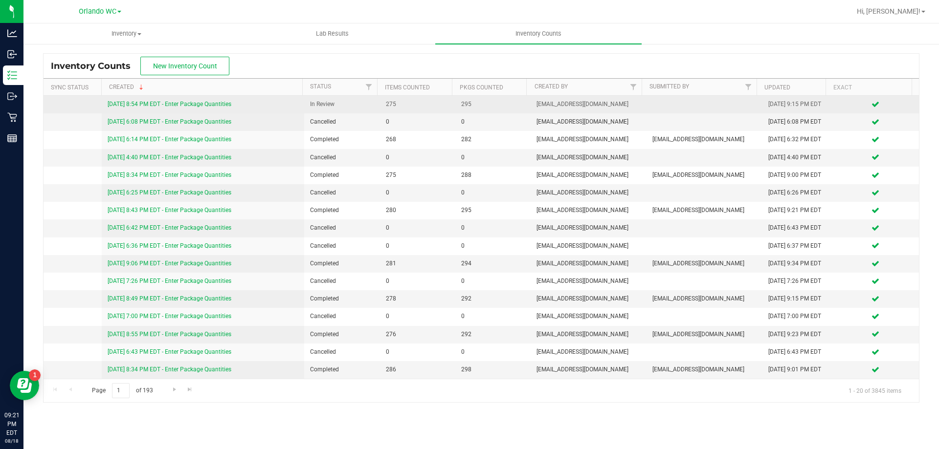
click at [158, 103] on link "[DATE] 8:54 PM EDT - Enter Package Quantities" at bounding box center [170, 104] width 124 height 7
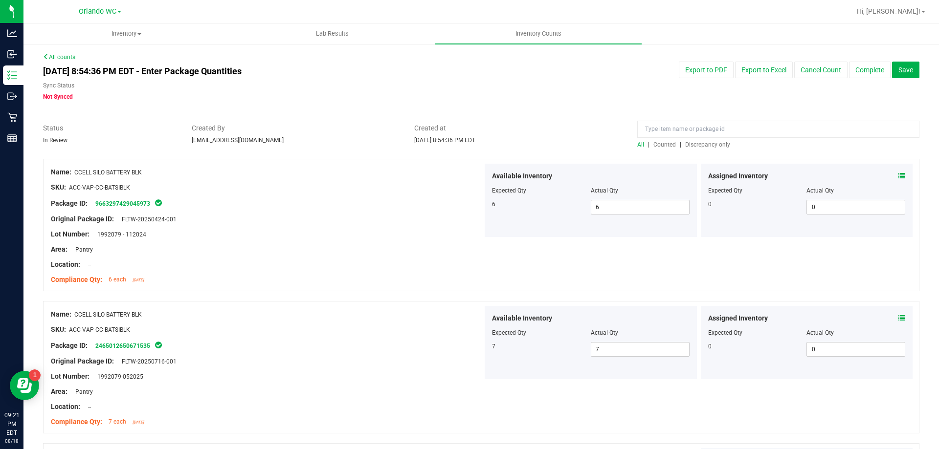
click at [469, 148] on div "All | Counted | Discrepancy only" at bounding box center [778, 144] width 282 height 9
click at [469, 147] on span "Discrepancy only" at bounding box center [707, 144] width 45 height 7
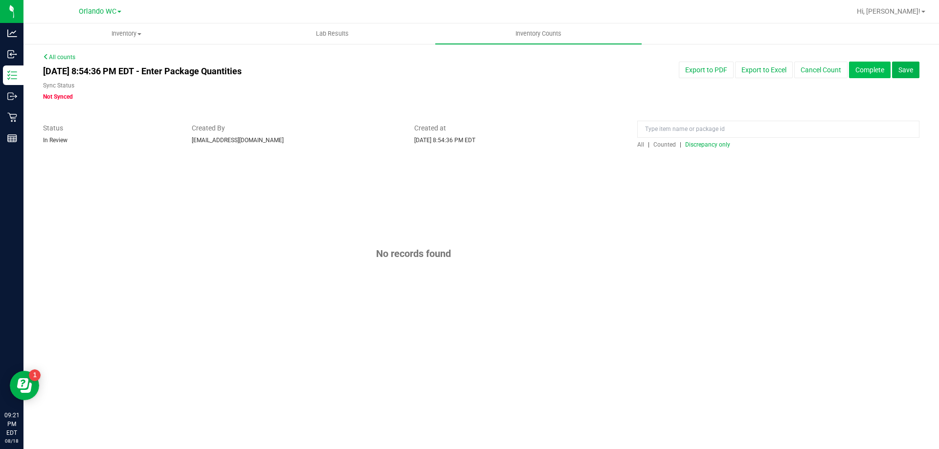
click at [469, 72] on button "Complete" at bounding box center [870, 70] width 42 height 17
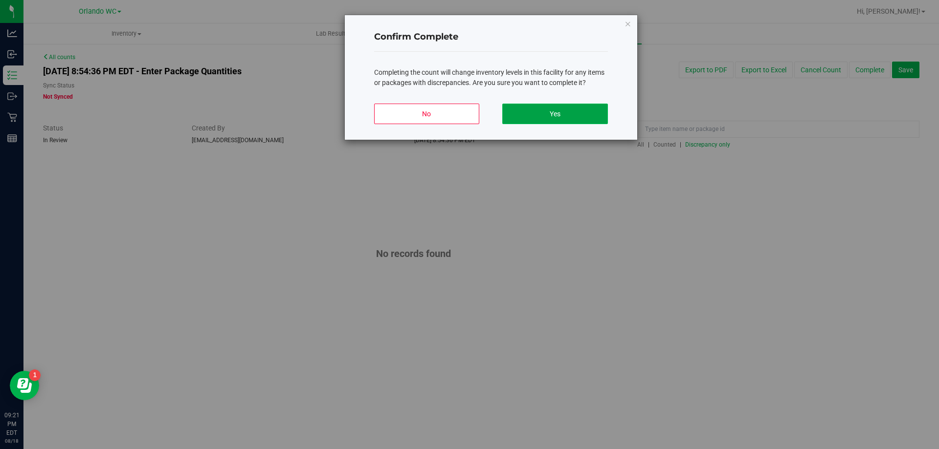
click at [469, 120] on button "Yes" at bounding box center [554, 114] width 105 height 21
